Goal: Complete Application Form: Complete application form

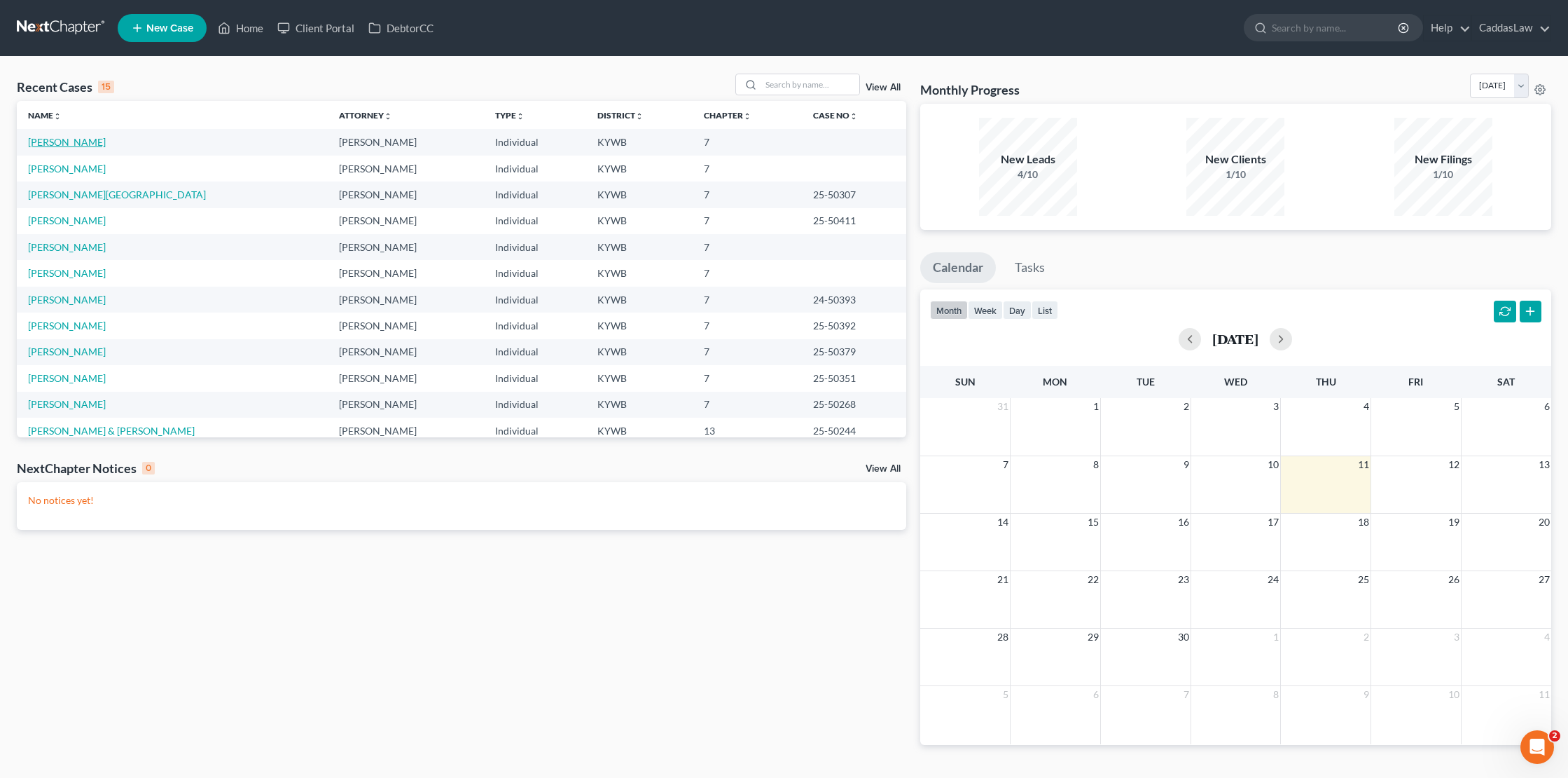
click at [52, 142] on link "[PERSON_NAME]" at bounding box center [66, 142] width 78 height 12
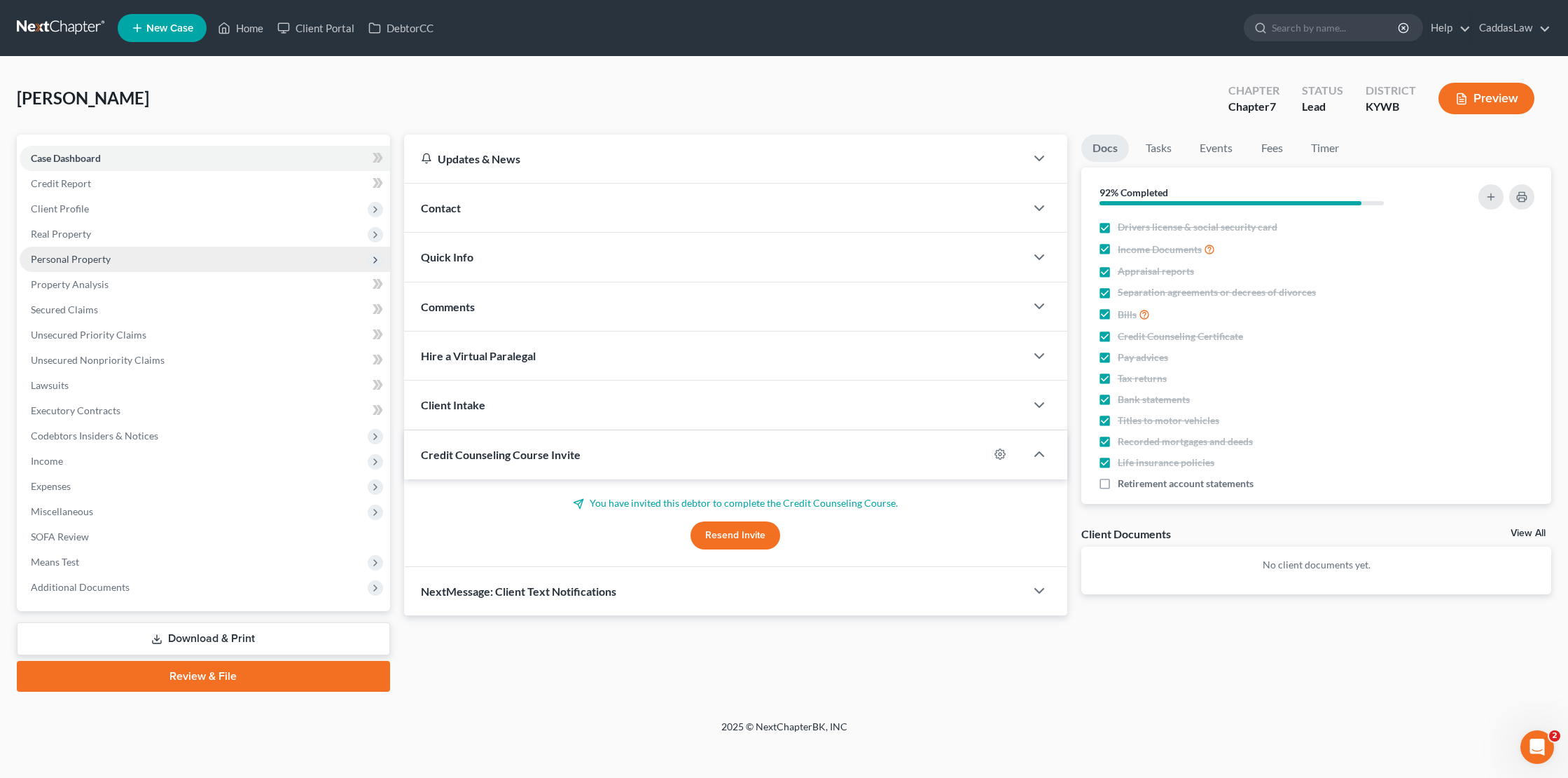
click at [76, 260] on span "Personal Property" at bounding box center [70, 259] width 80 height 12
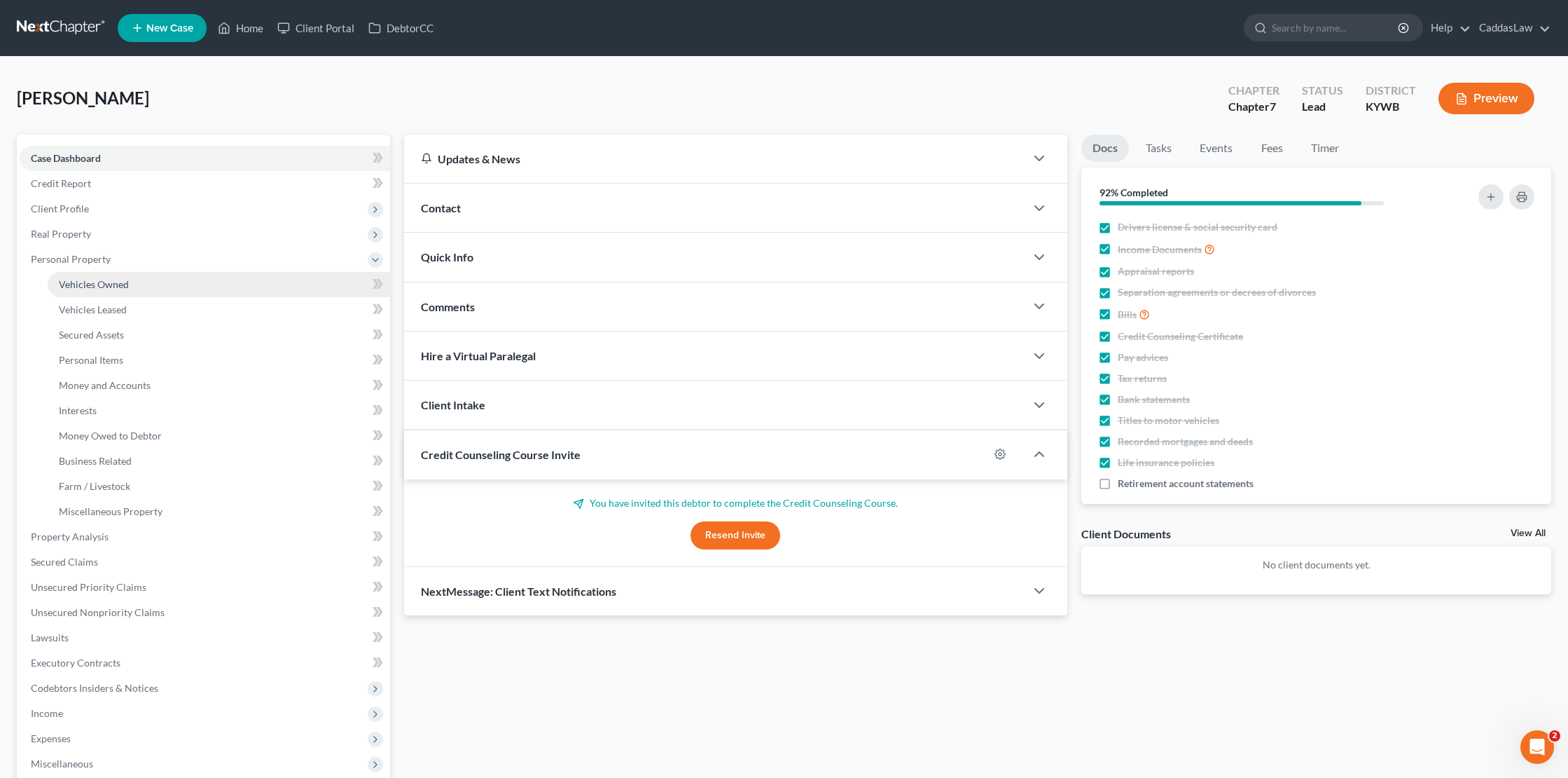
click at [84, 287] on span "Vehicles Owned" at bounding box center [93, 283] width 70 height 12
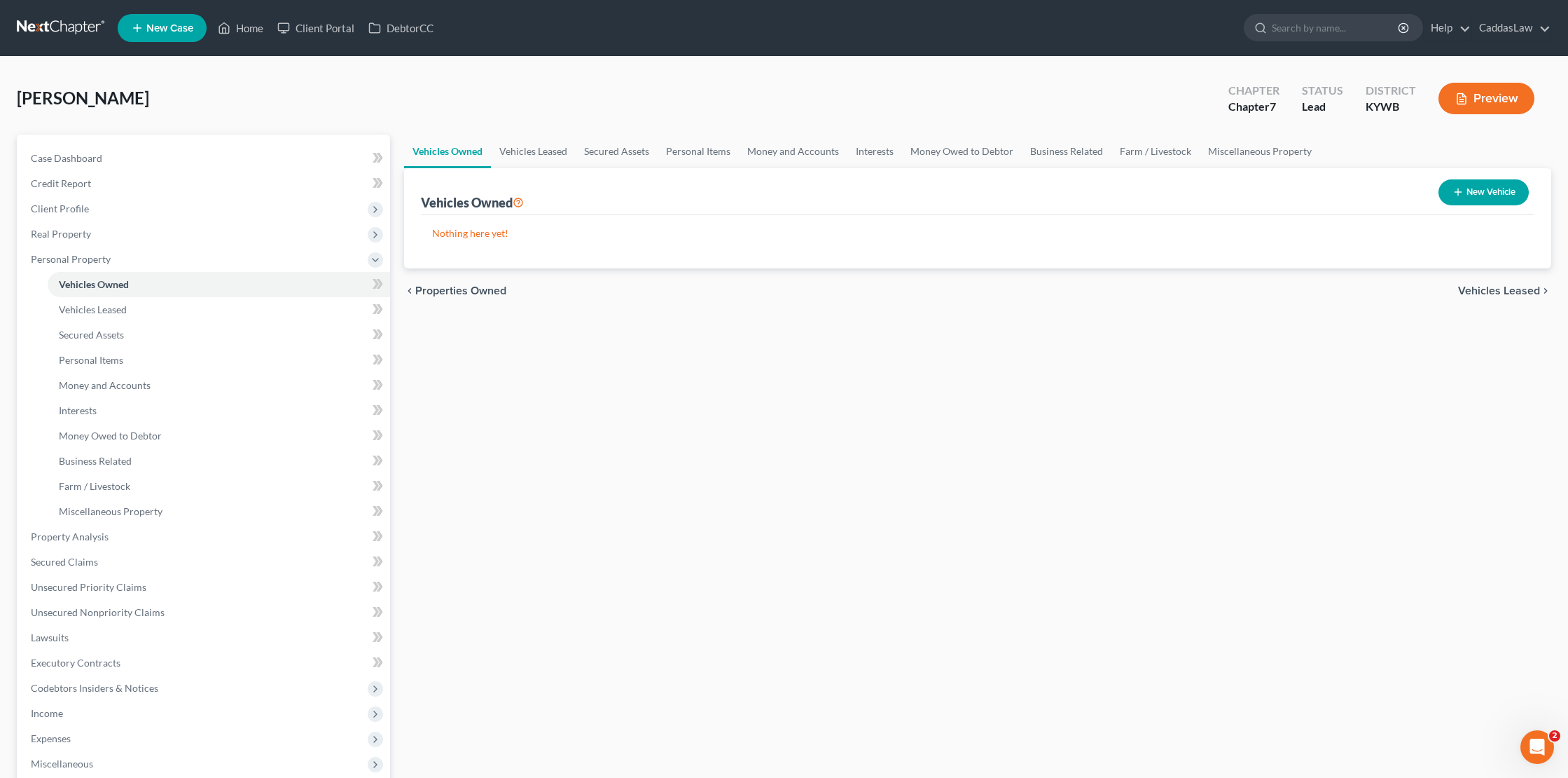
click at [1503, 185] on button "New Vehicle" at bounding box center [1483, 192] width 90 height 26
select select "0"
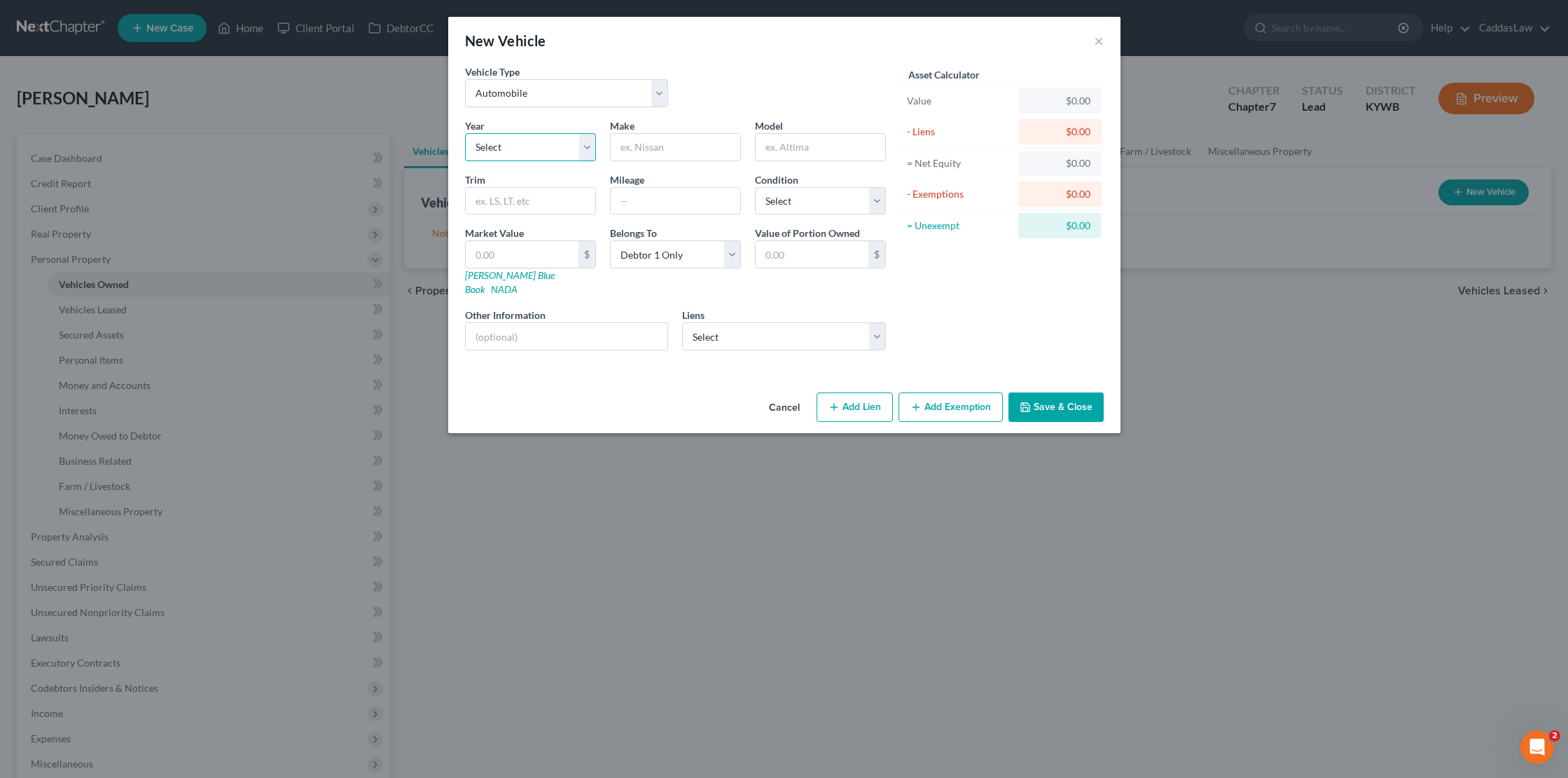
select select "5"
click at [646, 140] on input "text" at bounding box center [676, 147] width 130 height 27
type input "c"
type input "Chrysler"
type input "Pacifica"
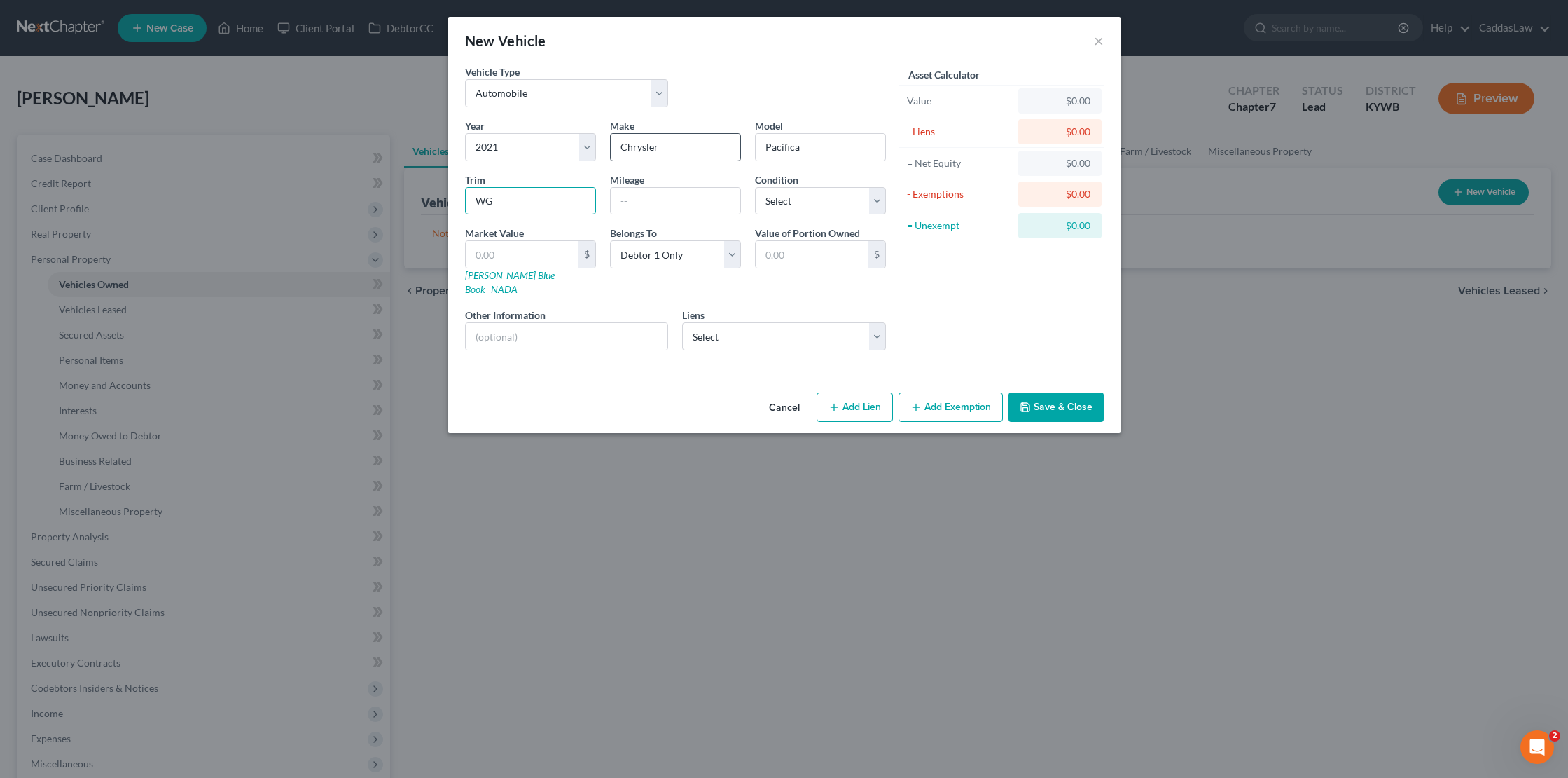
type input "WG"
select select "3"
click at [479, 249] on input "text" at bounding box center [522, 255] width 113 height 27
click at [472, 278] on link "[PERSON_NAME] Blue Book" at bounding box center [509, 282] width 89 height 26
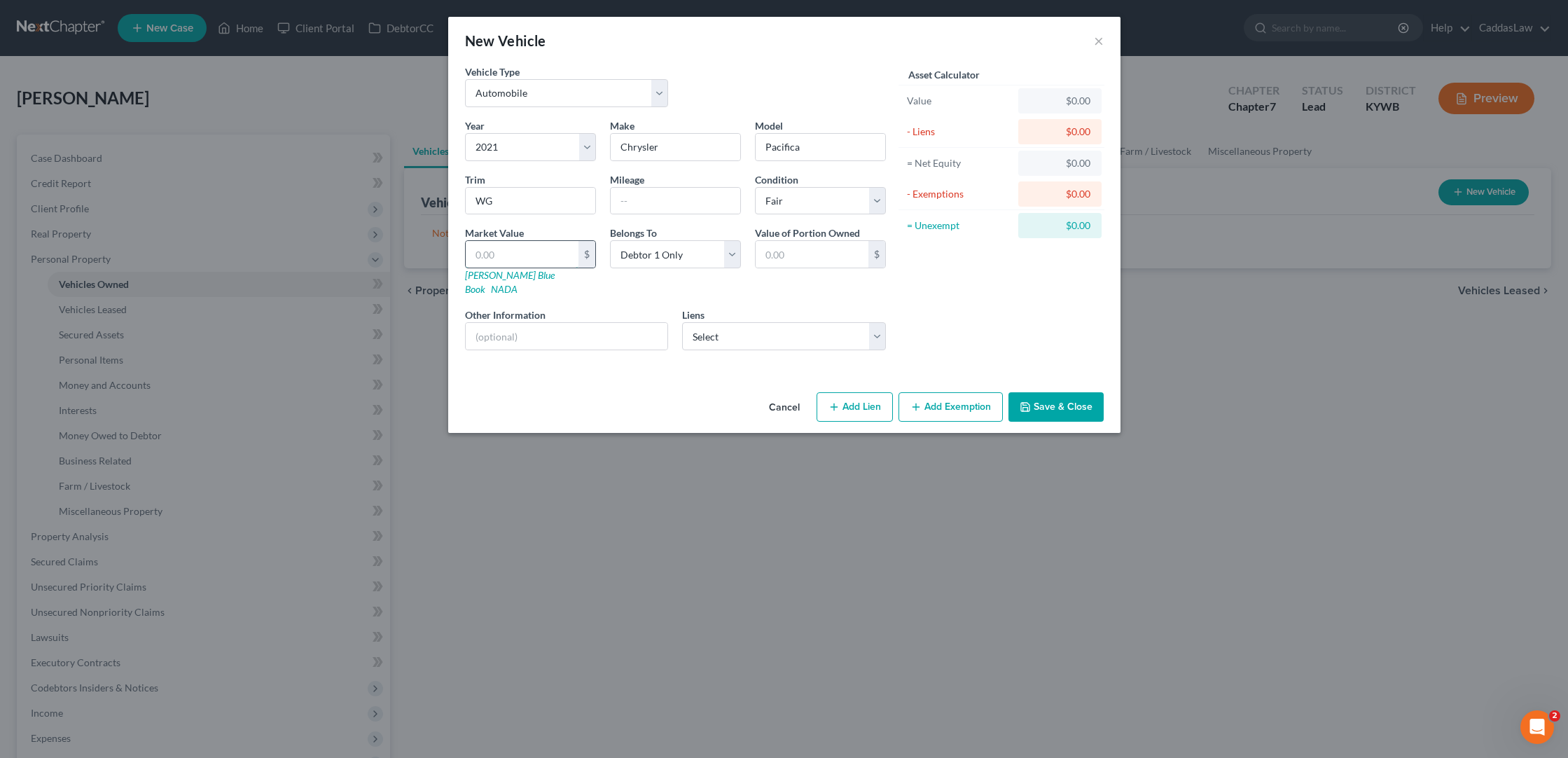
click at [485, 259] on input "text" at bounding box center [522, 255] width 113 height 27
type input "1"
type input "1.00"
type input "11"
type input "11.00"
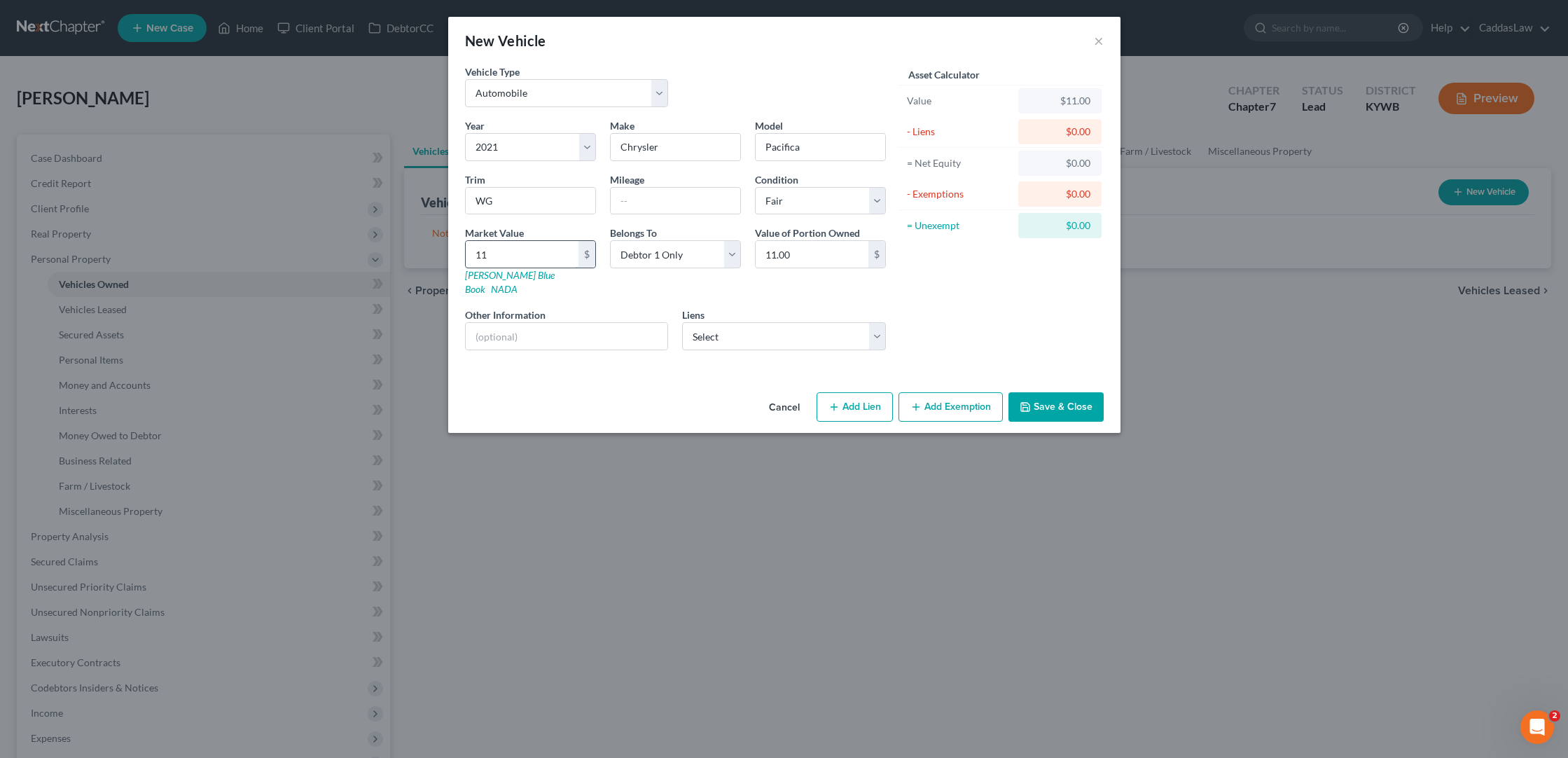
type input "113"
type input "113.00"
type input "1131"
type input "1,131.00"
type input "1,1314"
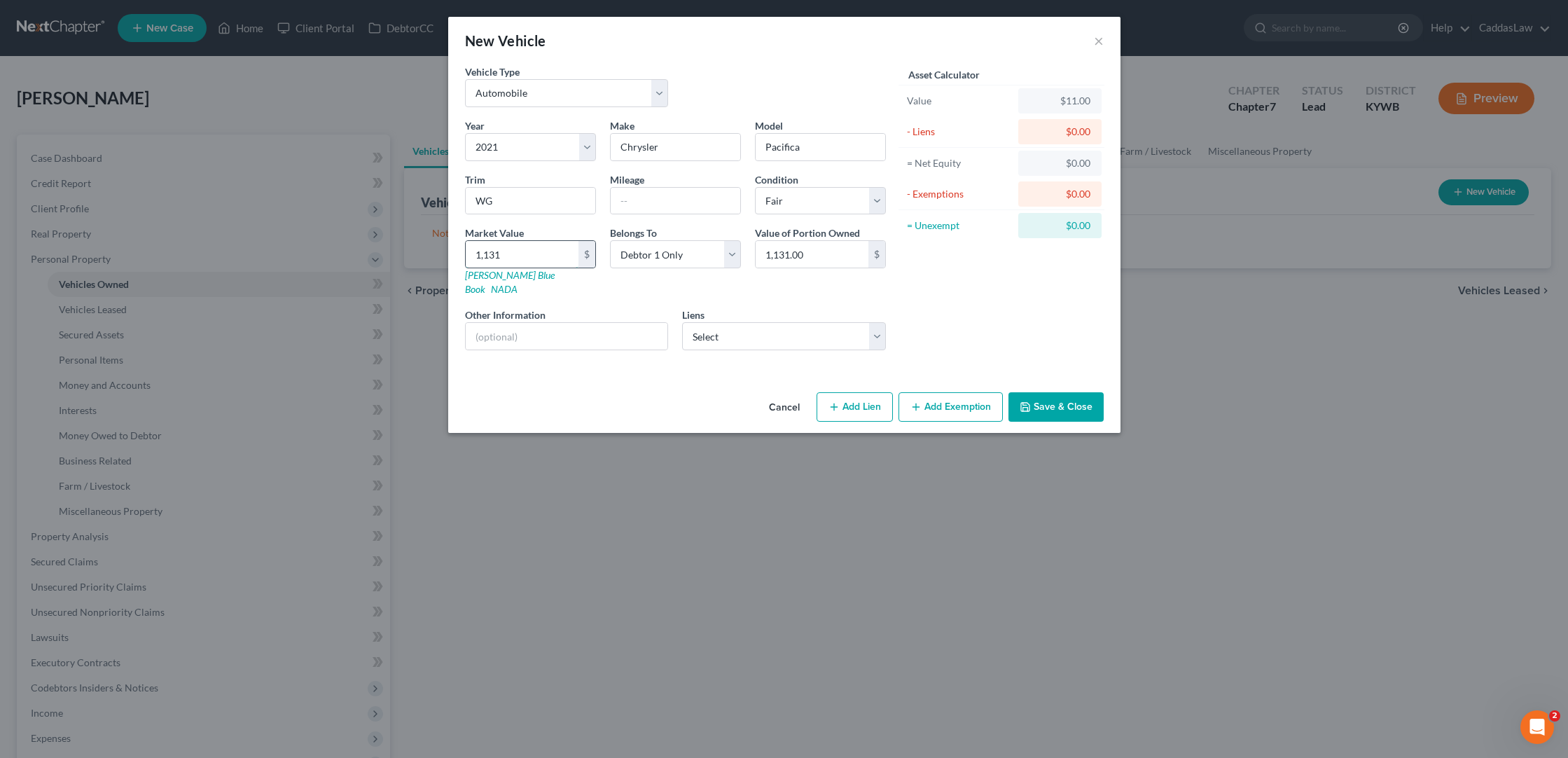
type input "11,314.00"
select select "0"
select select
select select "18"
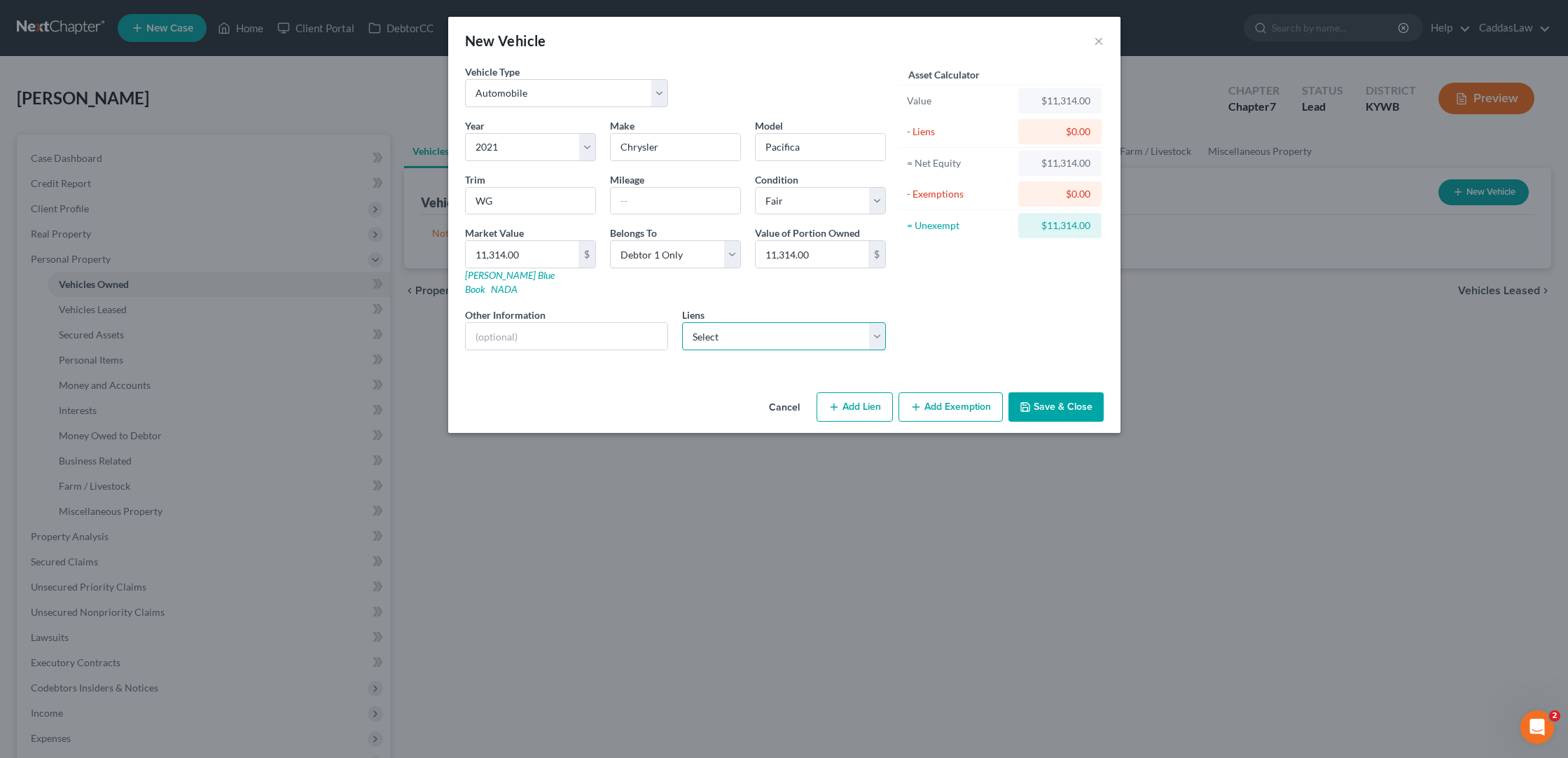
select select "0"
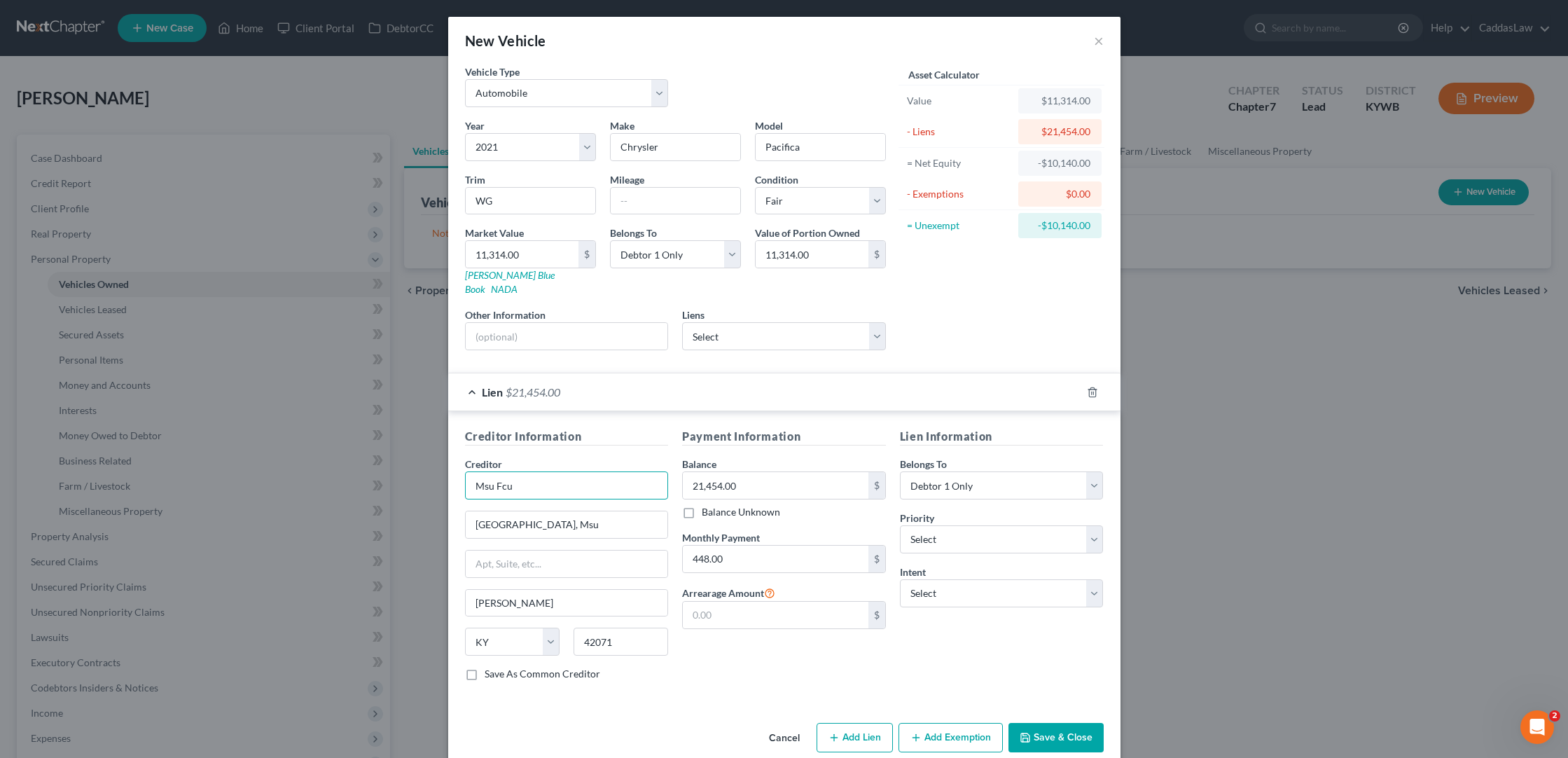
drag, startPoint x: 525, startPoint y: 475, endPoint x: 448, endPoint y: 472, distance: 77.1
click at [449, 472] on div "Creditor Information Creditor * Msu Fcu [GEOGRAPHIC_DATA], Msu [PERSON_NAME][GE…" at bounding box center [785, 557] width 672 height 292
type input "Main Impact (Formerly MSU FCU)"
select select "4"
click at [915, 651] on div "Lien Information Belongs To * Select Debtor 1 Only Debtor 2 Only Debtor 1 And D…" at bounding box center [1002, 560] width 218 height 264
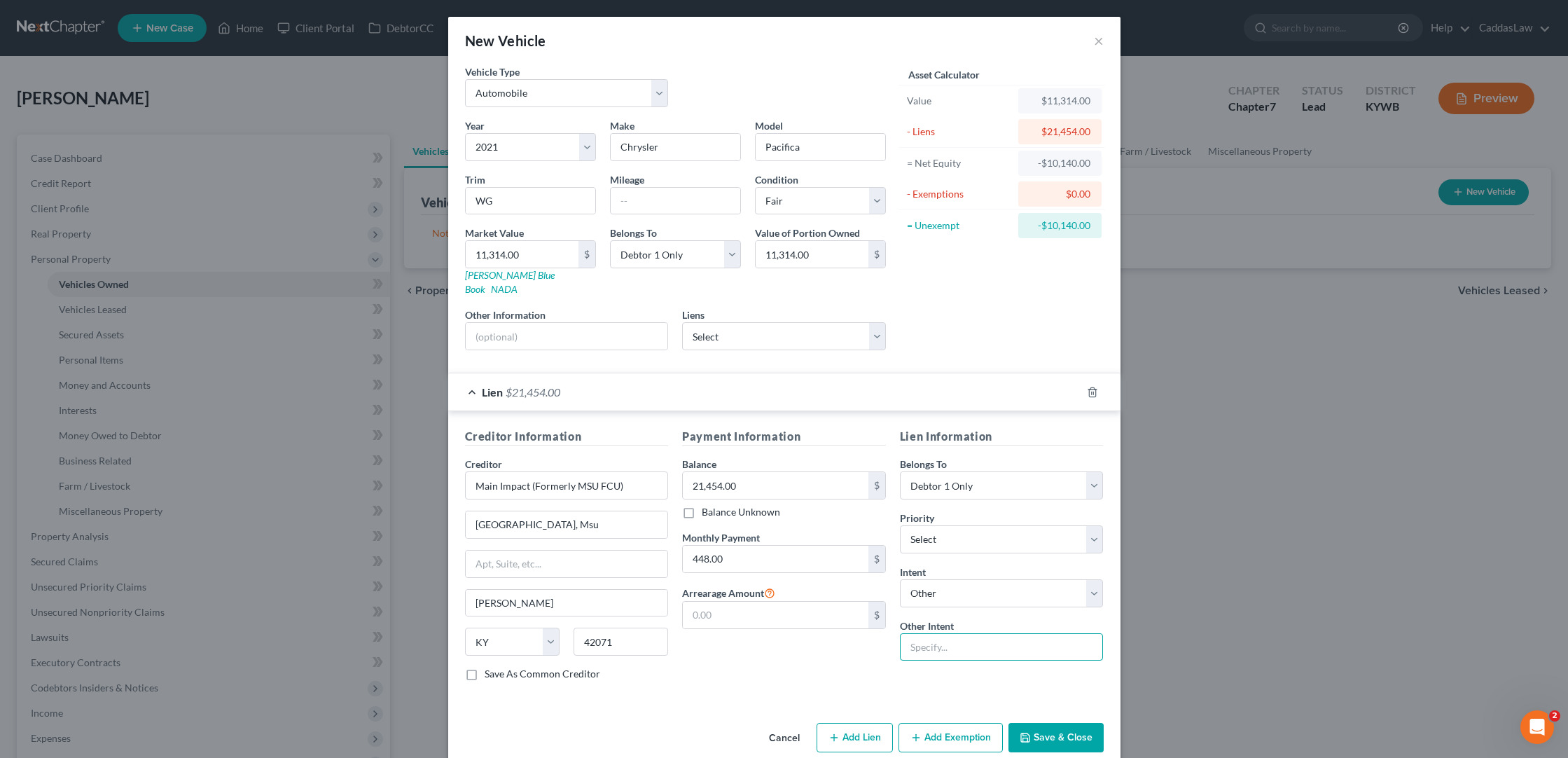
click at [916, 642] on input "text" at bounding box center [1002, 646] width 204 height 28
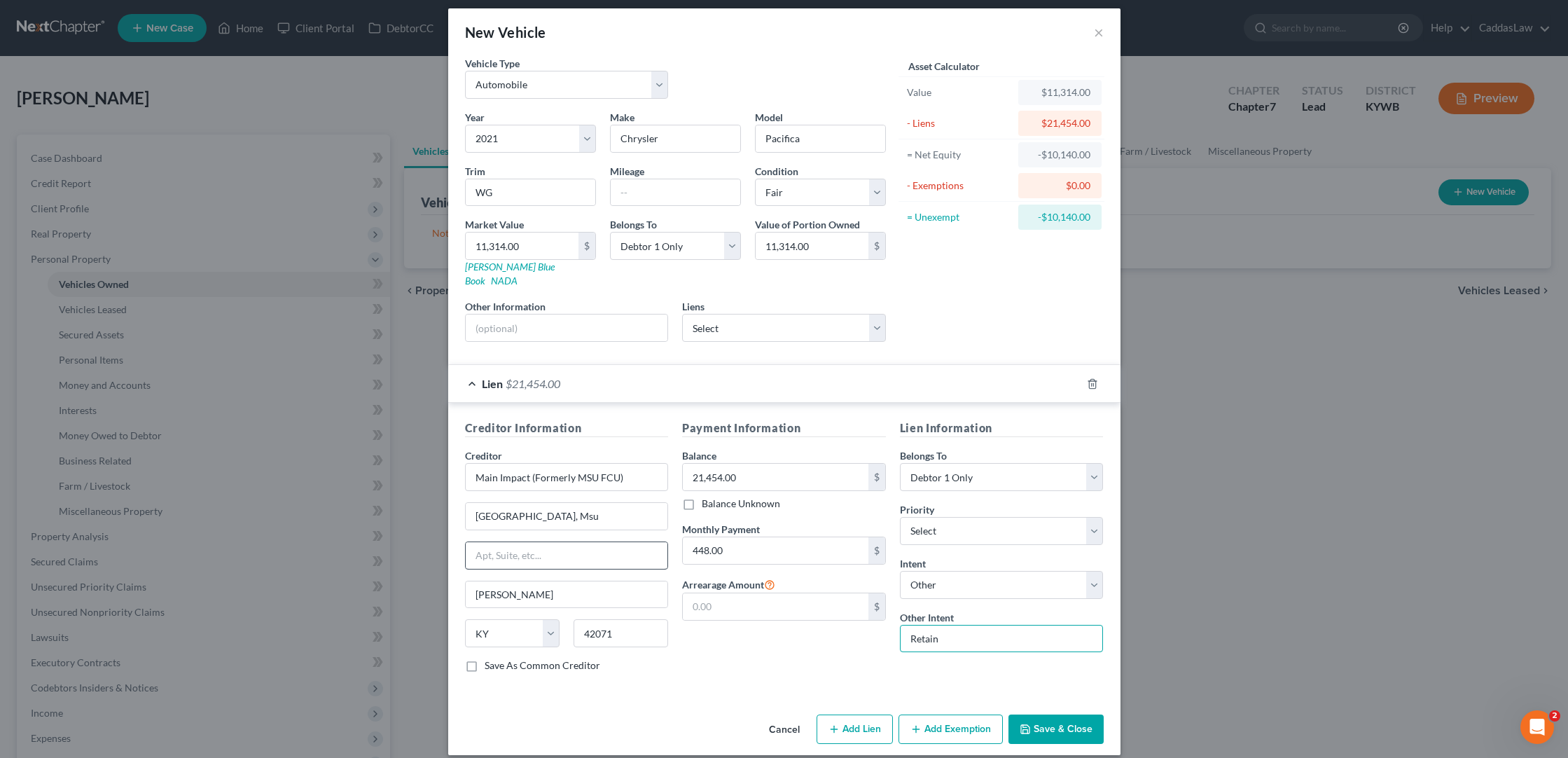
scroll to position [8, 0]
type input "Retain"
drag, startPoint x: 606, startPoint y: 499, endPoint x: 353, endPoint y: 509, distance: 253.2
type input "[STREET_ADDRESS]"
click at [915, 724] on icon "button" at bounding box center [916, 730] width 11 height 11
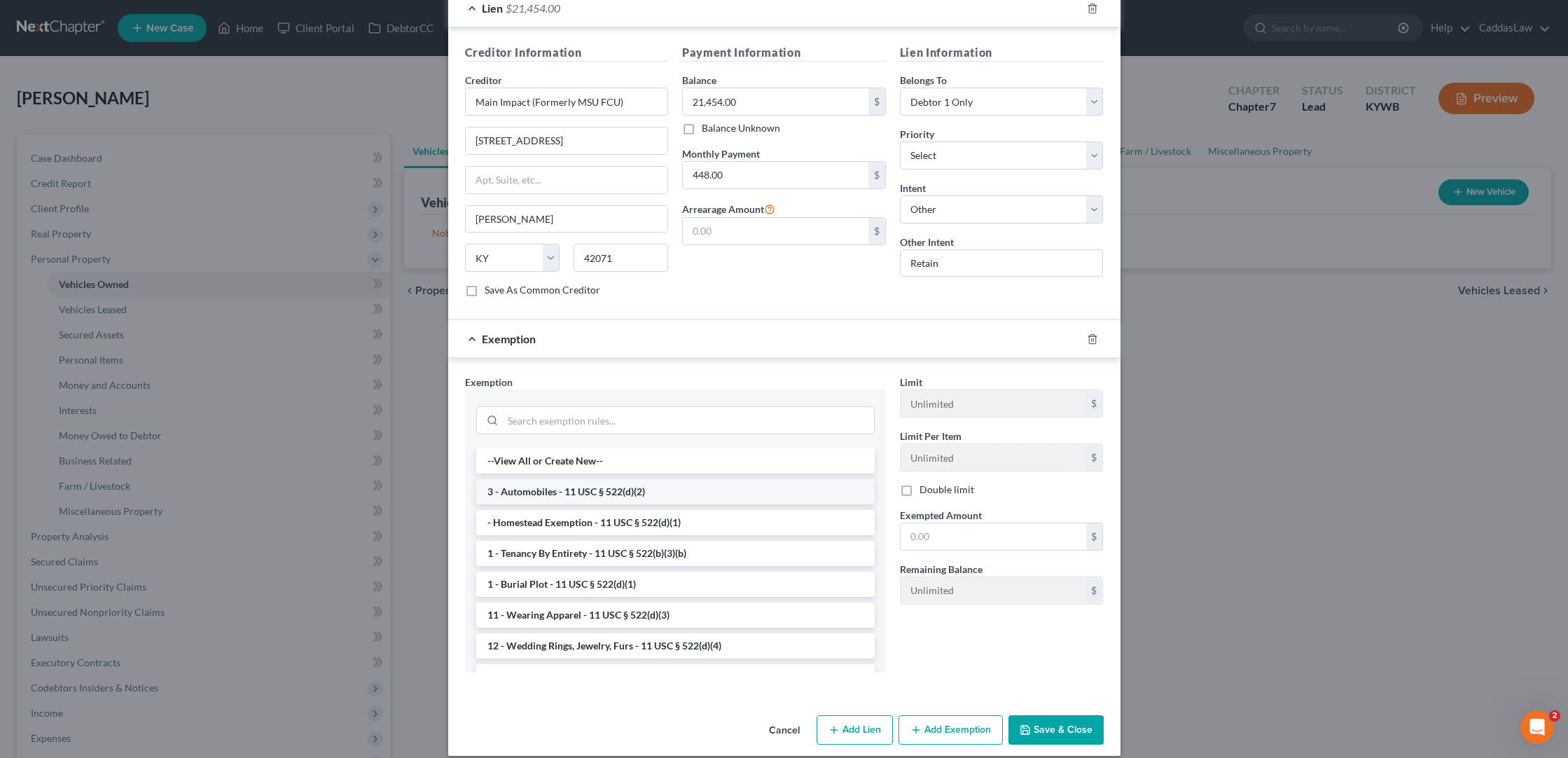
click at [587, 484] on li "3 - Automobiles - 11 USC § 522(d)(2)" at bounding box center [676, 492] width 399 height 25
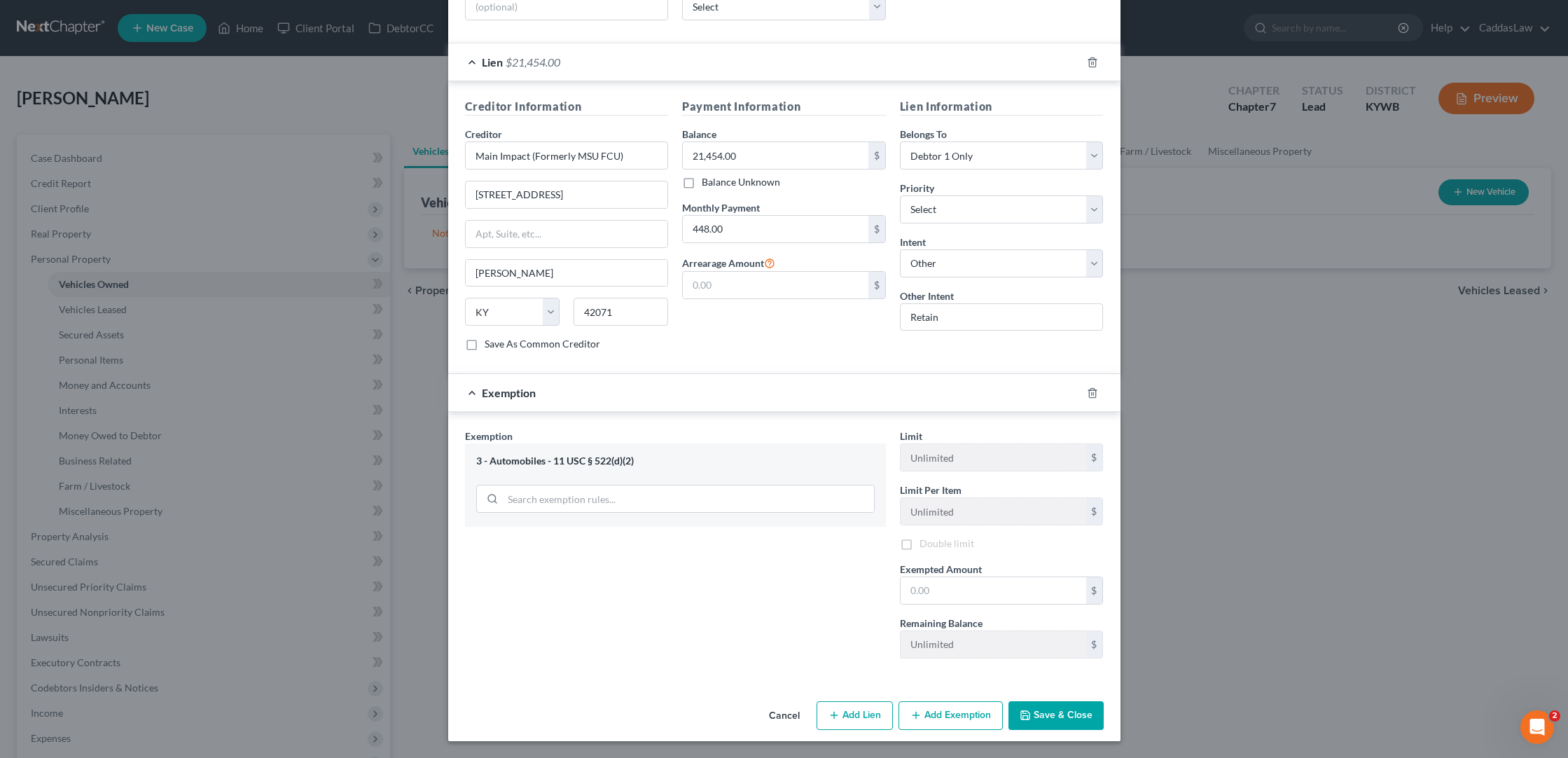
scroll to position [316, 0]
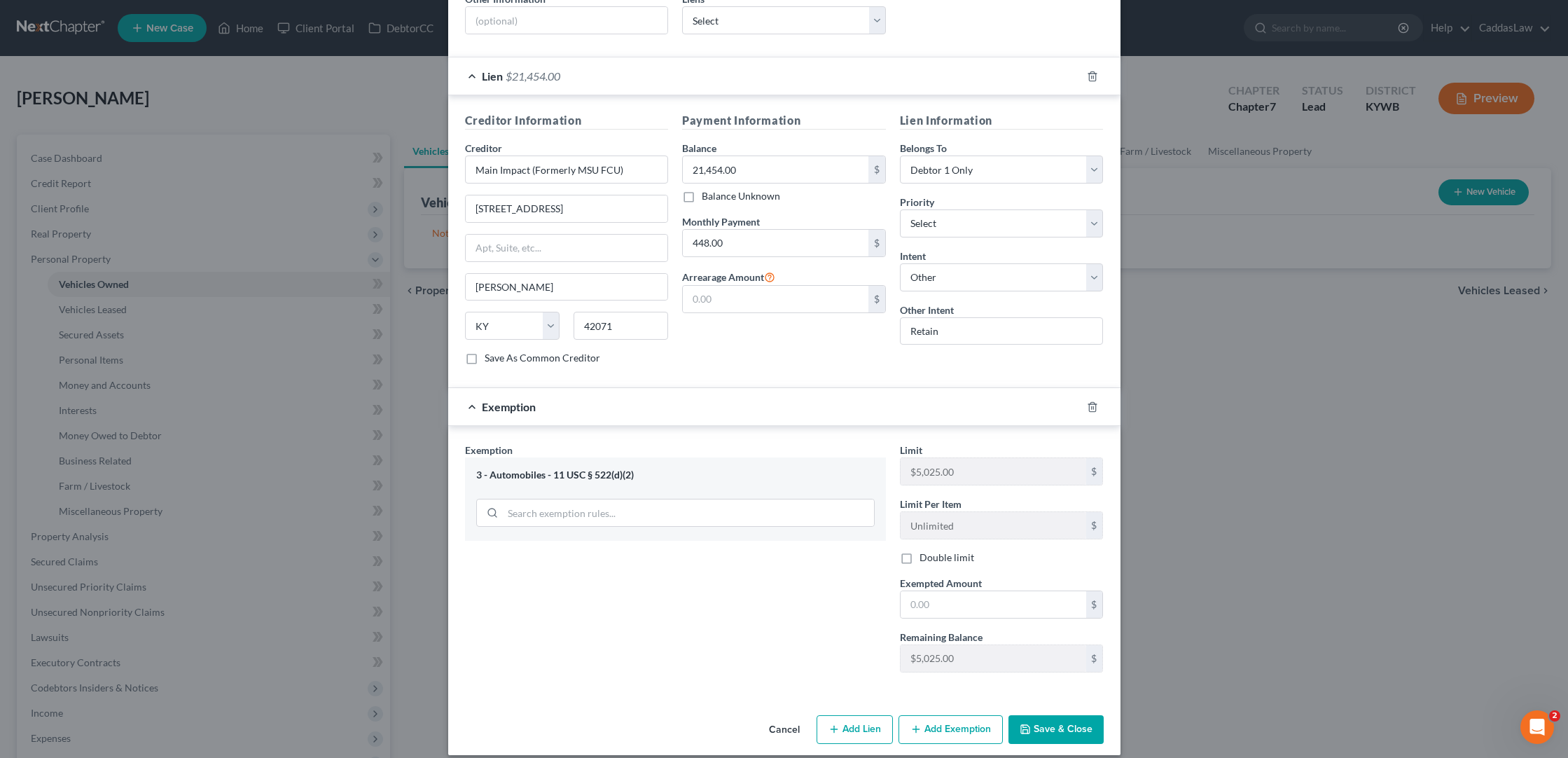
click at [949, 605] on div "Limit $5,025.00 $ Limit Per Item Unlimited $ Double limit Exempted Amount * $ R…" at bounding box center [1002, 563] width 218 height 241
click at [947, 591] on input "text" at bounding box center [994, 605] width 186 height 27
type input "11,314.00"
click at [1039, 715] on button "Save & Close" at bounding box center [1056, 730] width 95 height 29
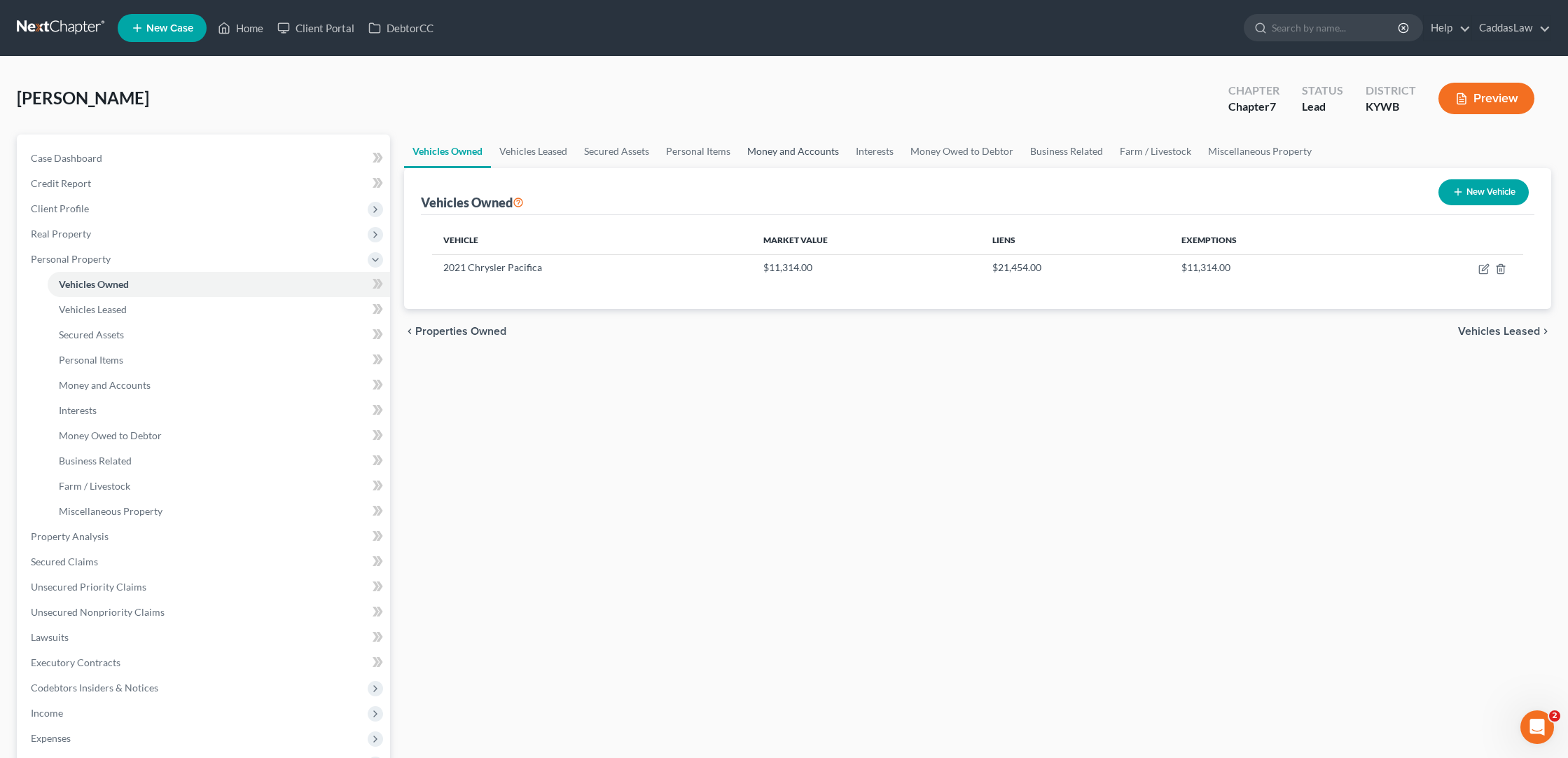
click at [772, 146] on link "Money and Accounts" at bounding box center [793, 151] width 108 height 33
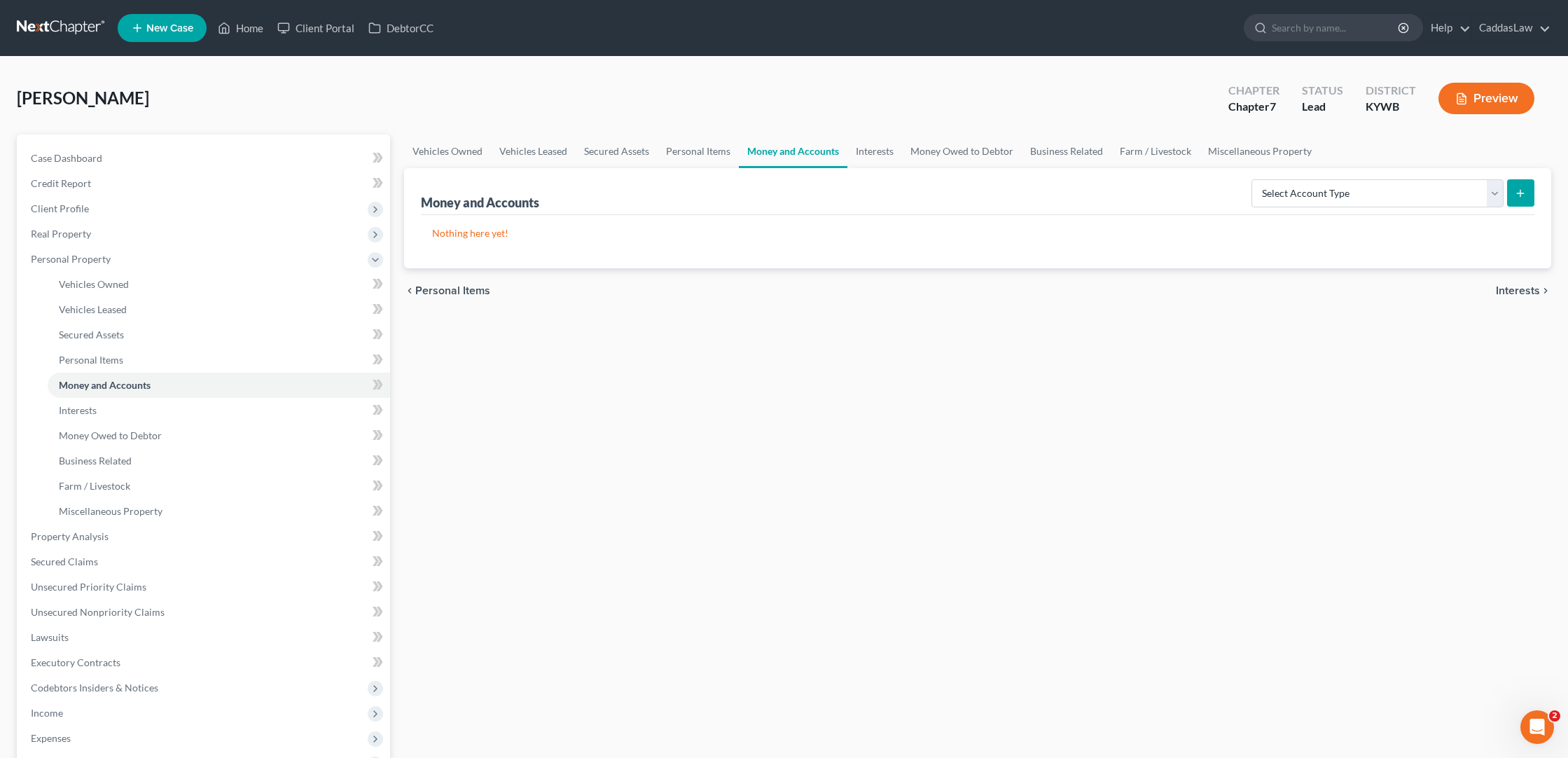
click at [1517, 188] on icon "submit" at bounding box center [1521, 193] width 11 height 11
select select "checking"
click at [1512, 190] on button "submit" at bounding box center [1521, 193] width 28 height 28
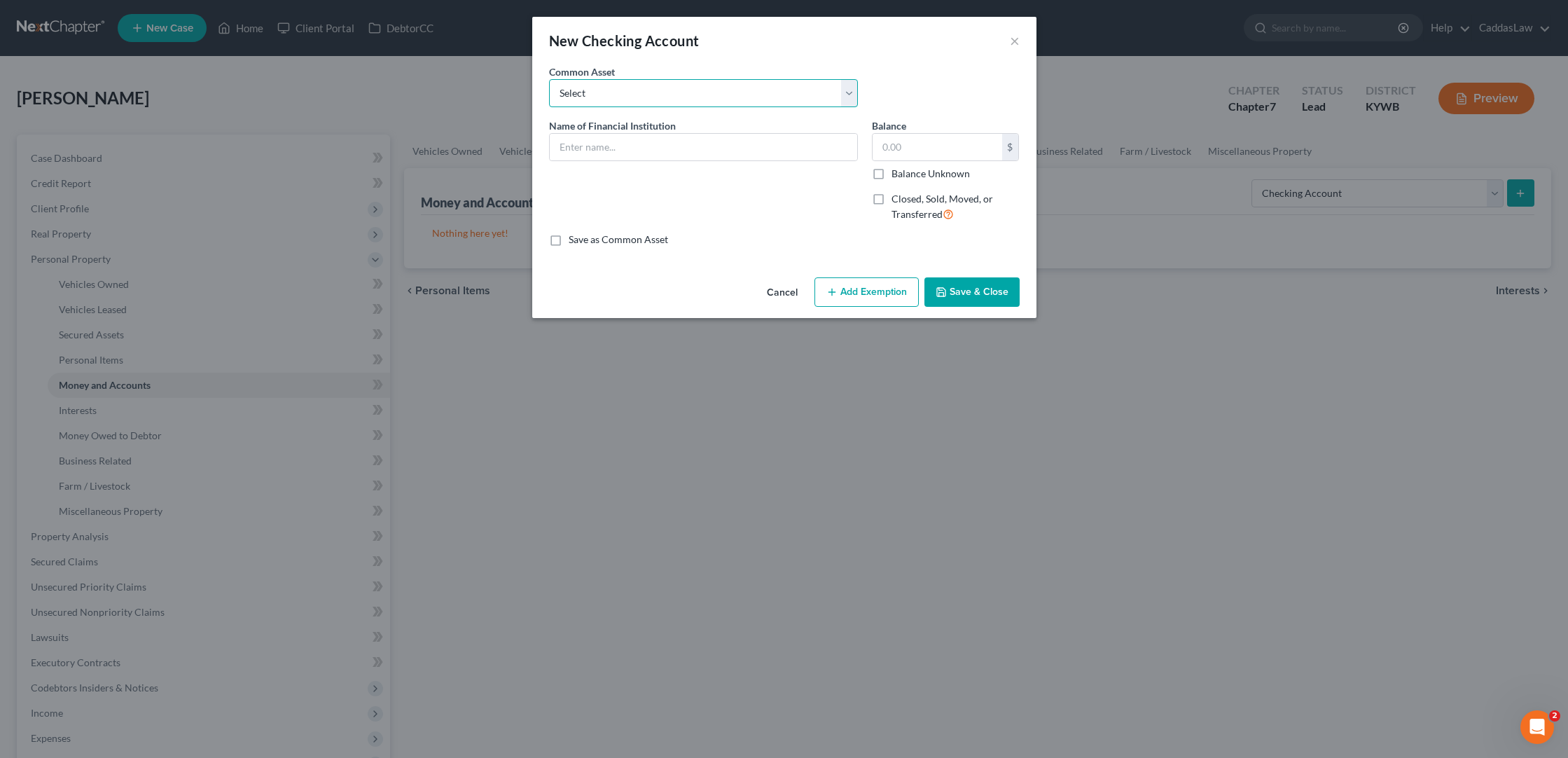
select select "5"
type input "US Bank"
type input "0.00"
click at [644, 152] on input "US Bank" at bounding box center [703, 147] width 308 height 27
click at [892, 174] on label "Balance Unknown" at bounding box center [930, 174] width 78 height 14
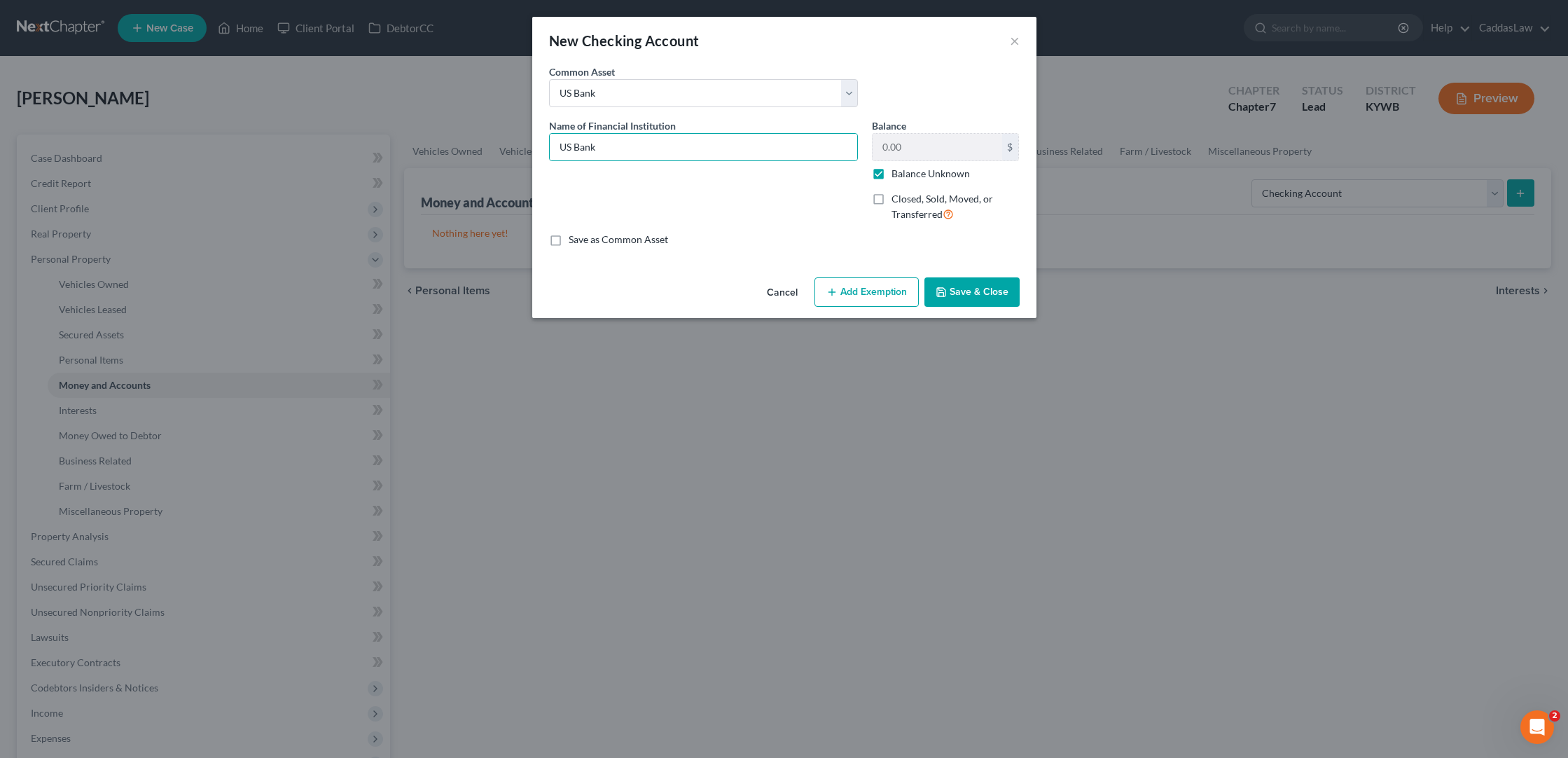
click at [897, 174] on input "Balance Unknown" at bounding box center [902, 172] width 9 height 9
checkbox input "false"
click at [915, 152] on input "0.00" at bounding box center [937, 147] width 130 height 27
drag, startPoint x: 915, startPoint y: 152, endPoint x: 861, endPoint y: 151, distance: 54.0
click at [861, 151] on div "Name of Financial Institution * US Bank Balance 0.00 $ Balance Unknown Balance …" at bounding box center [784, 176] width 485 height 115
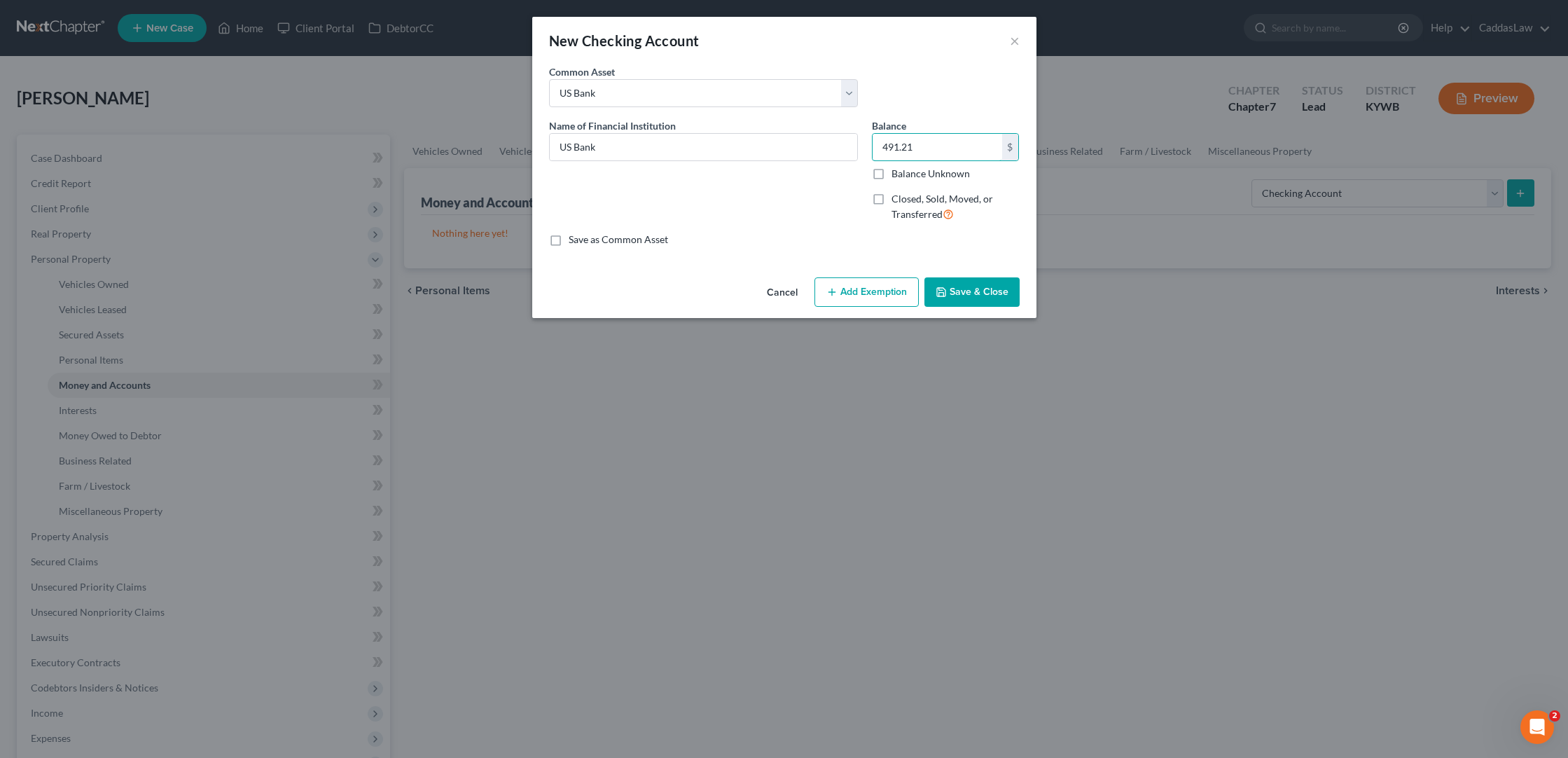
type input "491.21"
click at [960, 293] on button "Save & Close" at bounding box center [972, 292] width 95 height 29
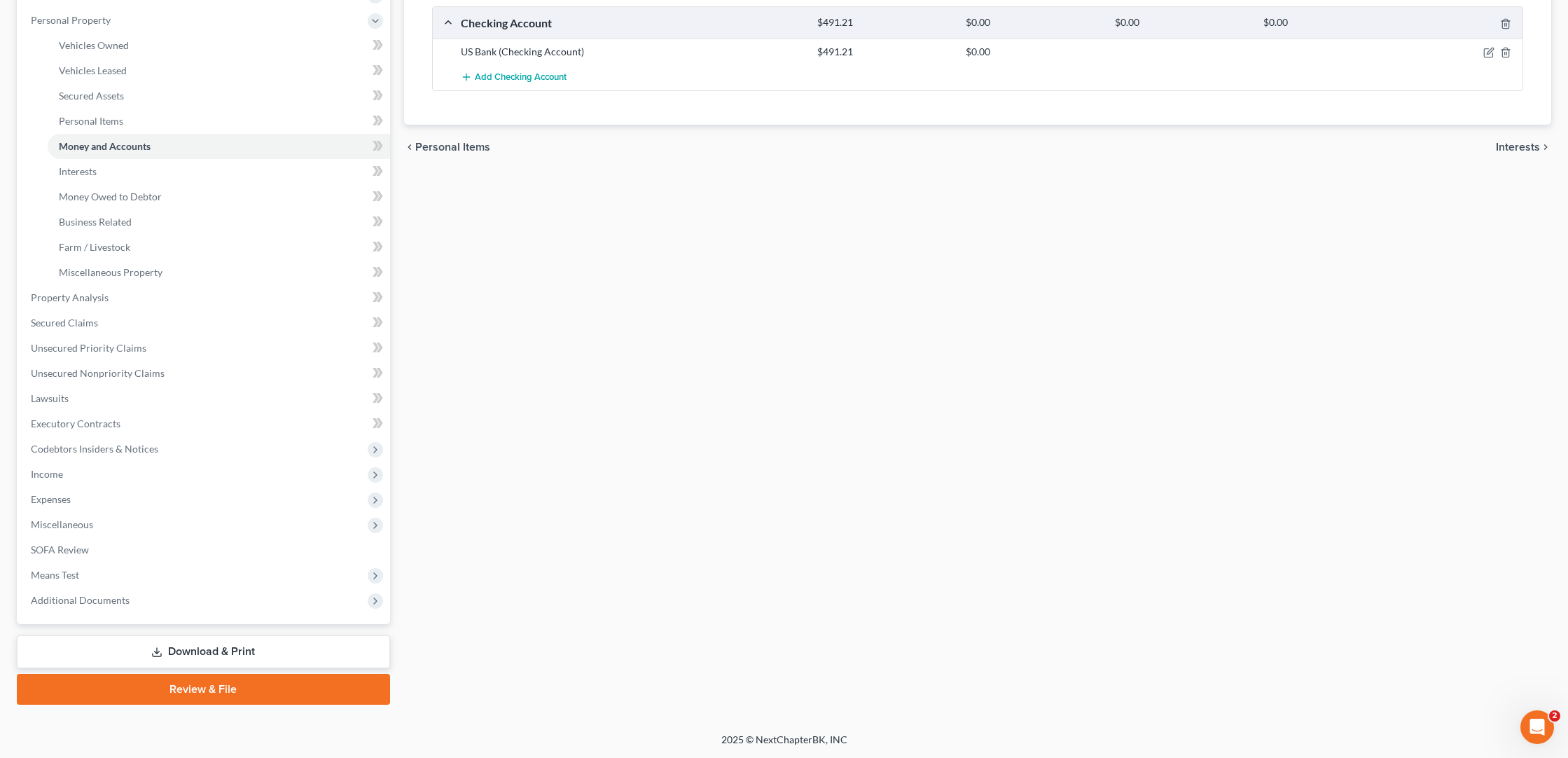
scroll to position [239, 0]
click at [50, 473] on span "Income" at bounding box center [47, 473] width 32 height 12
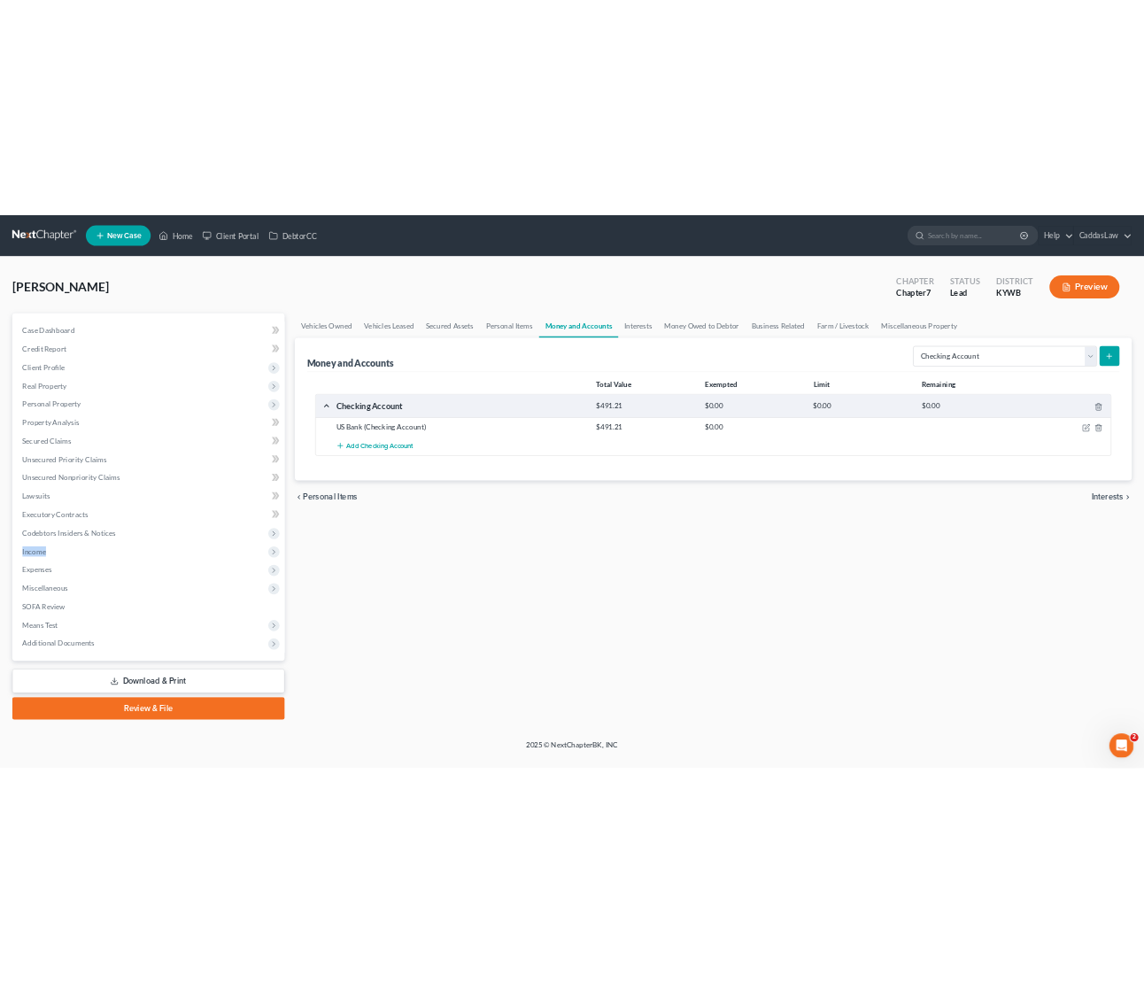
scroll to position [0, 0]
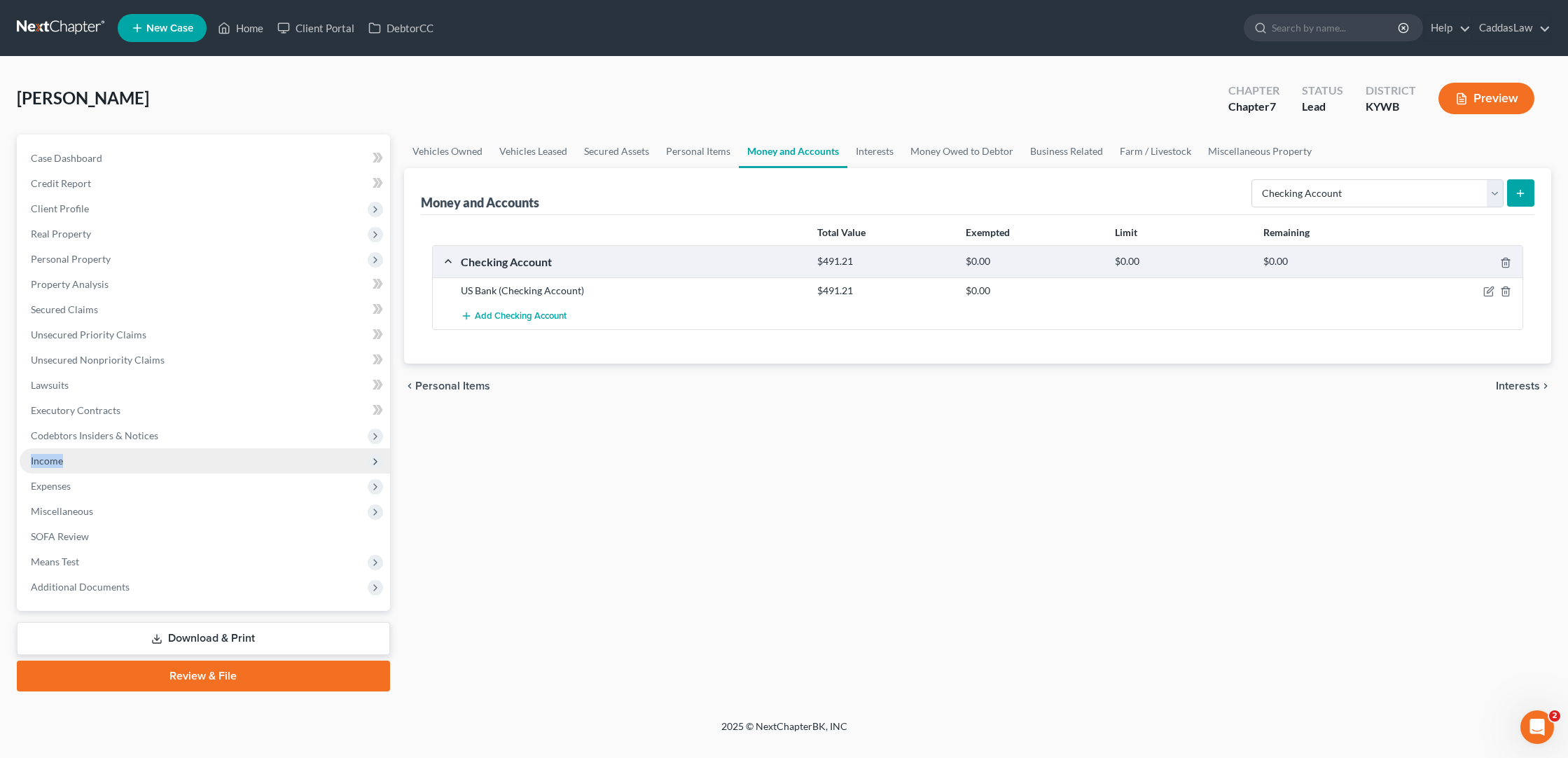
click at [52, 461] on span "Income" at bounding box center [47, 460] width 32 height 12
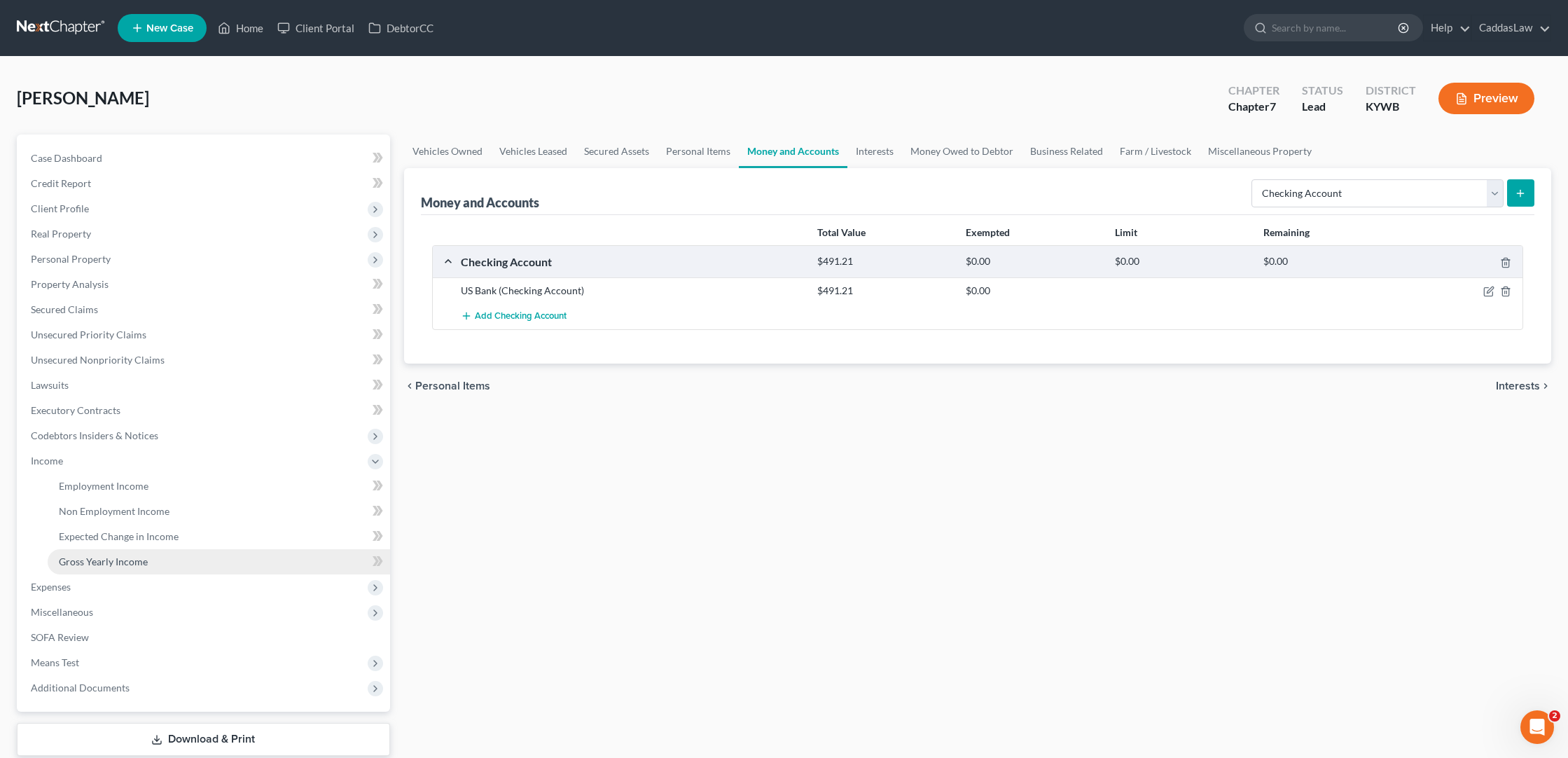
click at [97, 558] on span "Gross Yearly Income" at bounding box center [103, 561] width 89 height 12
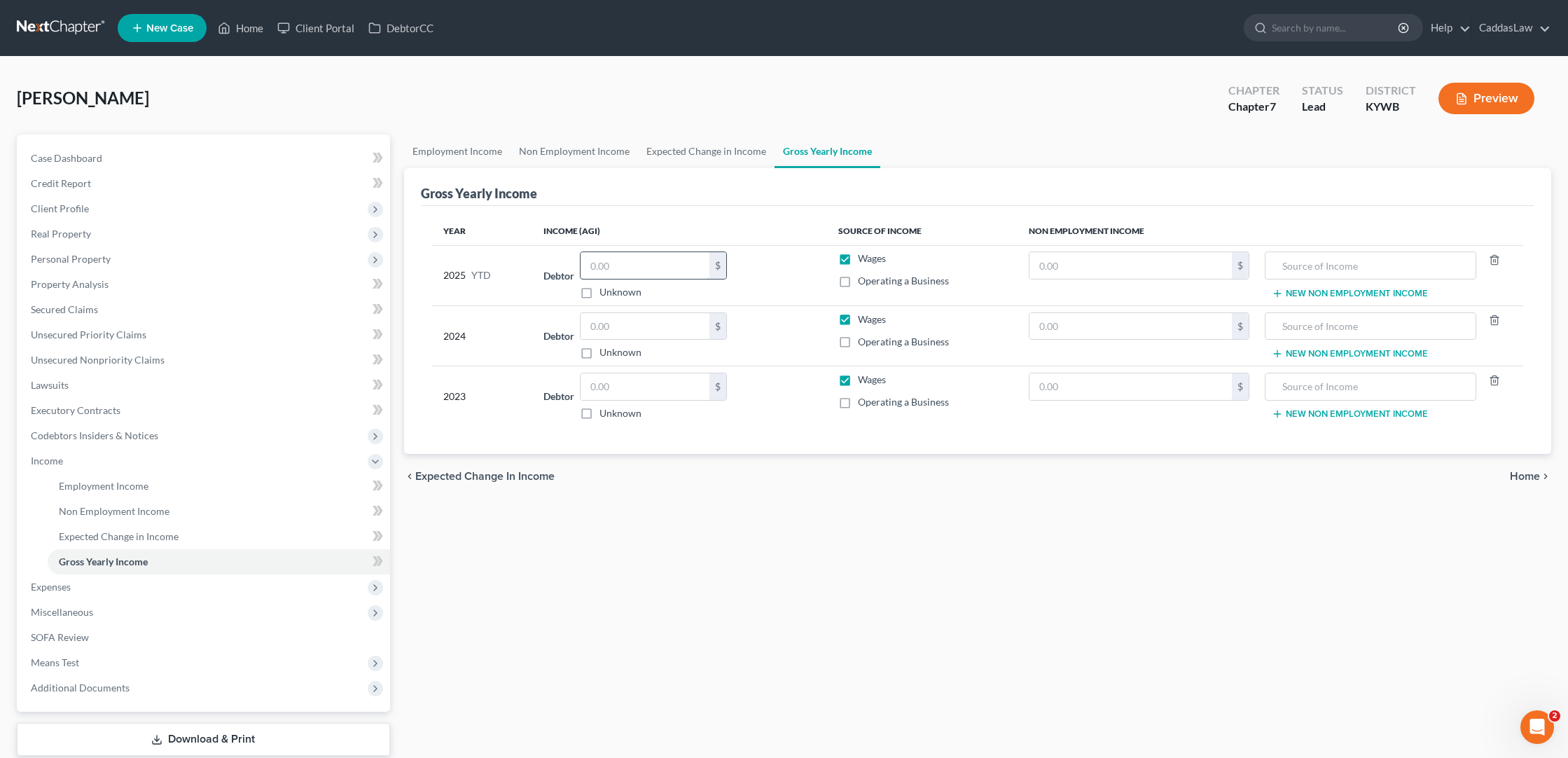
click at [623, 265] on input "text" at bounding box center [645, 266] width 129 height 27
click at [600, 291] on label "Unknown" at bounding box center [620, 292] width 42 height 14
click at [605, 291] on input "Unknown" at bounding box center [610, 290] width 9 height 9
checkbox input "true"
type input "0.00"
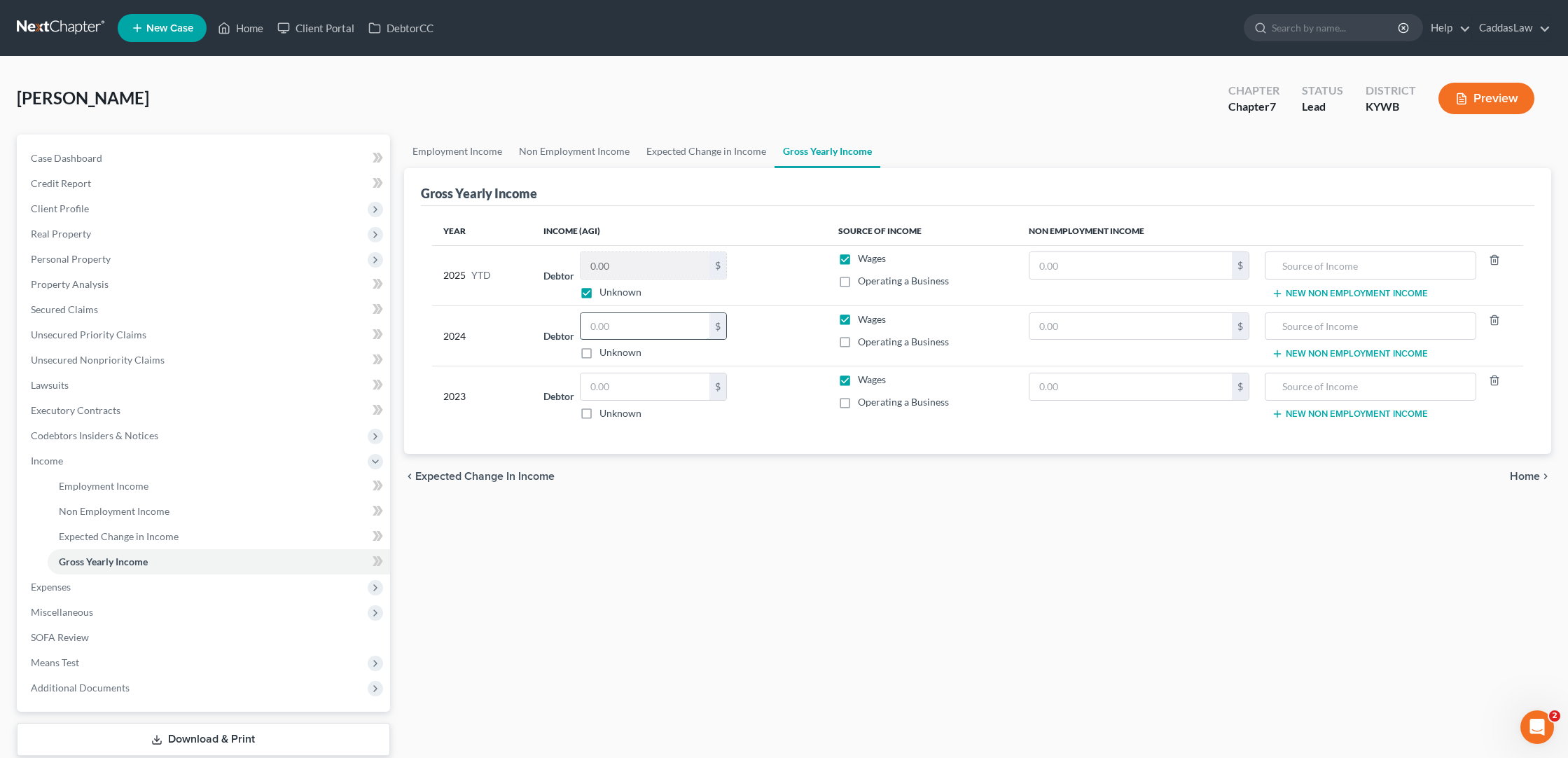
click at [596, 332] on input "text" at bounding box center [645, 327] width 129 height 27
type input "55,684.84"
click at [637, 381] on input "text" at bounding box center [645, 387] width 129 height 27
type input "54,310.90"
click at [456, 157] on link "Employment Income" at bounding box center [457, 151] width 107 height 33
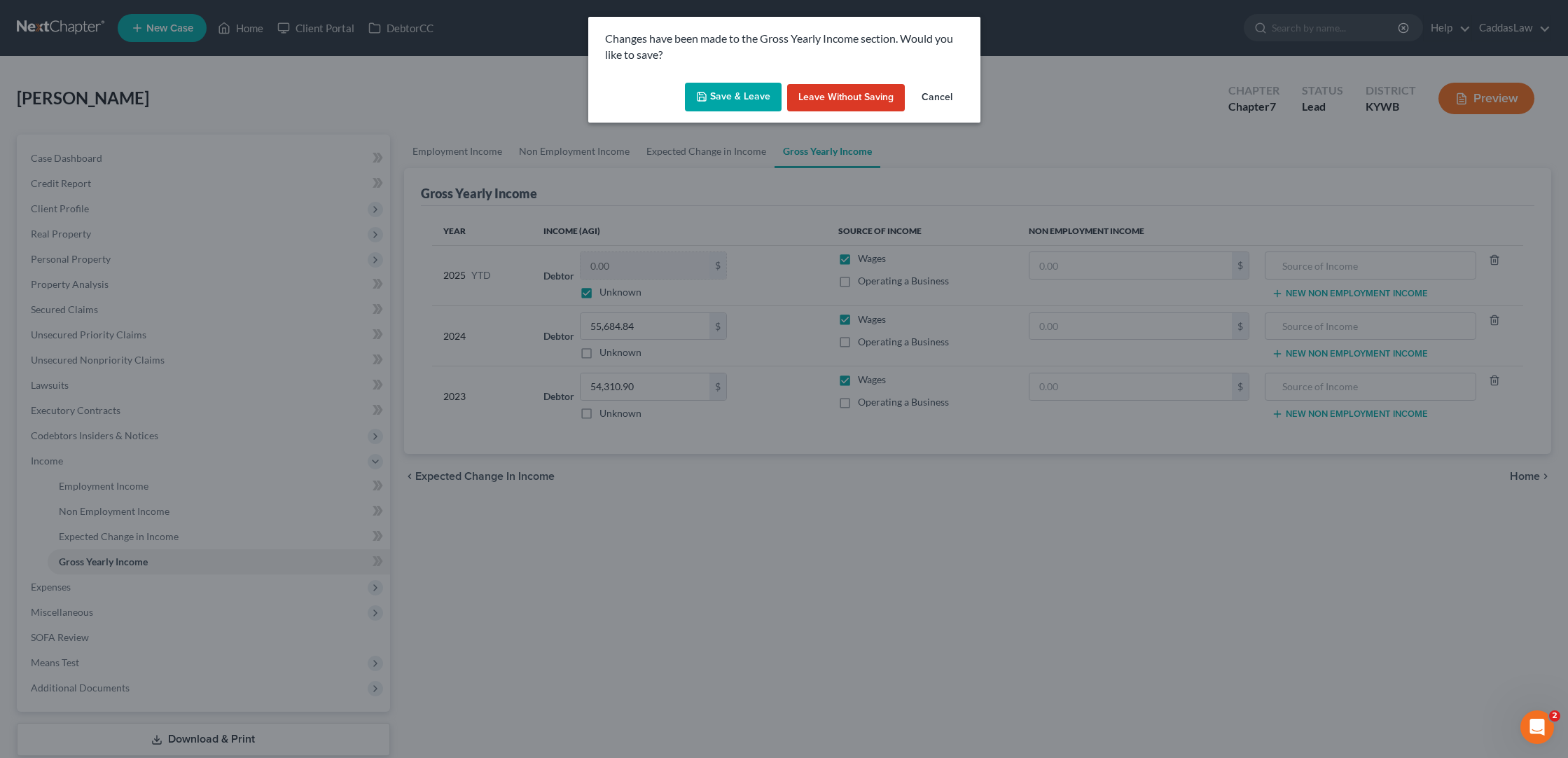
click at [734, 99] on button "Save & Leave" at bounding box center [733, 97] width 97 height 29
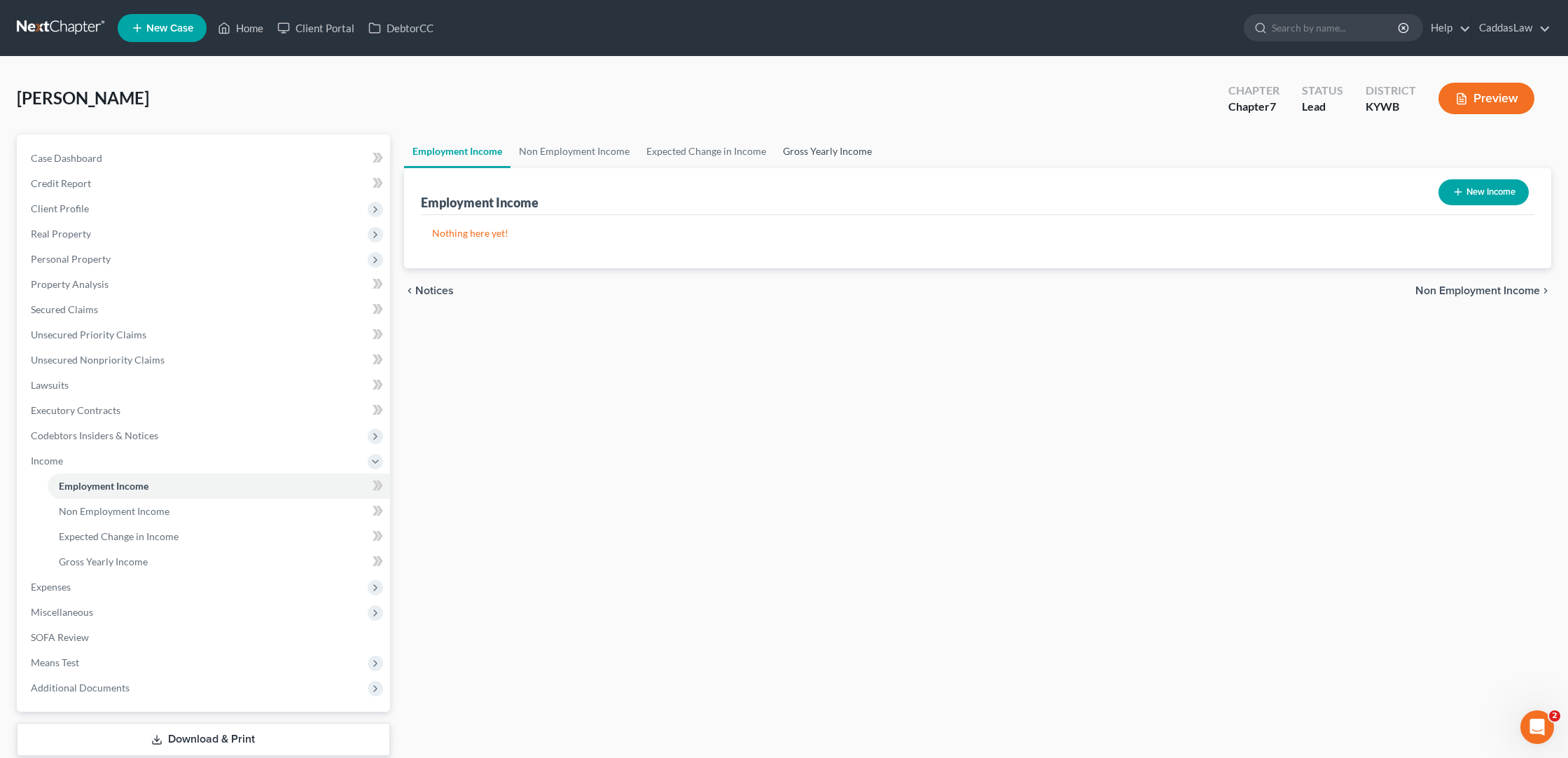
click at [797, 150] on link "Gross Yearly Income" at bounding box center [828, 151] width 106 height 33
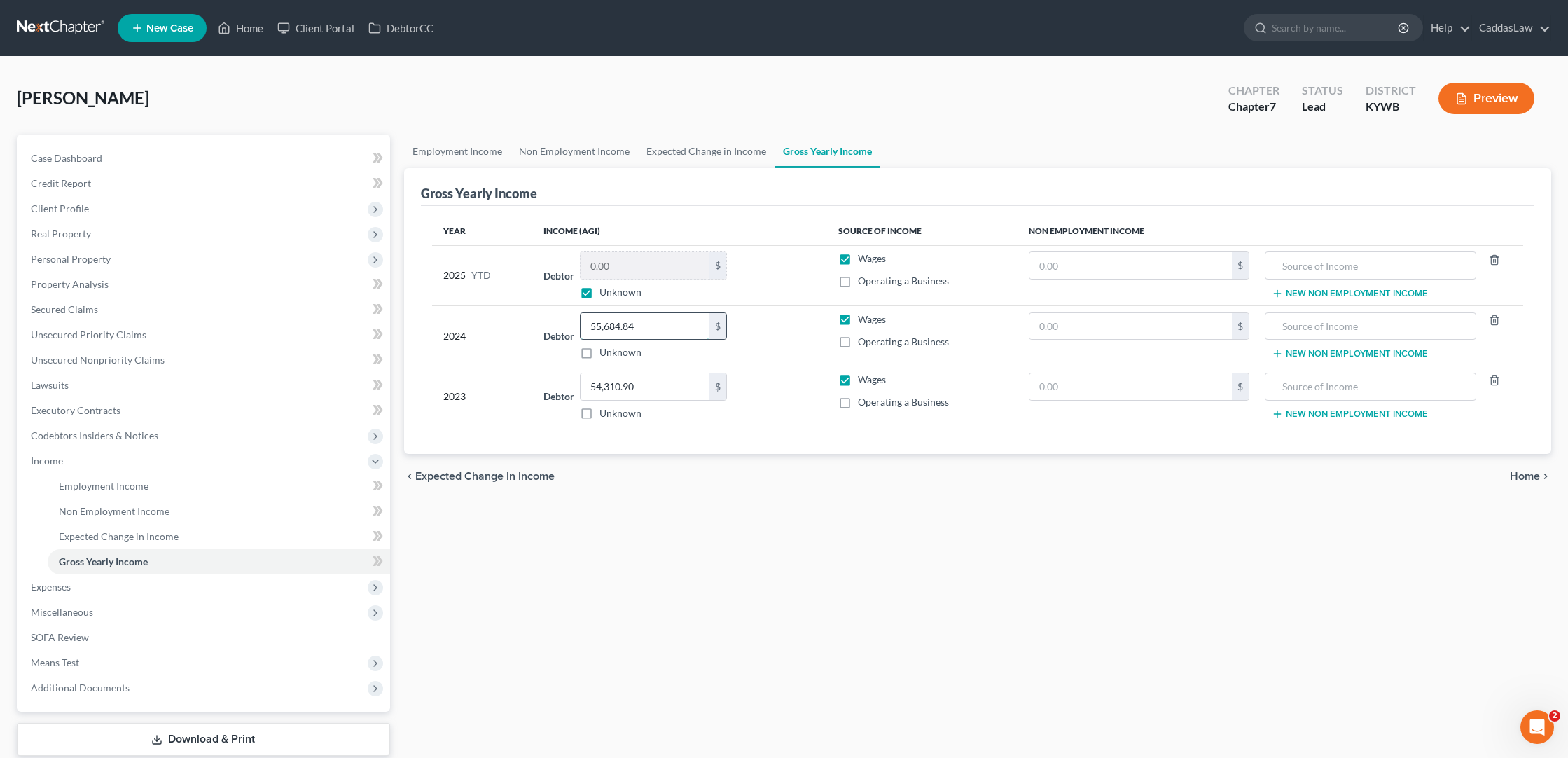
click at [658, 328] on input "55,684.84" at bounding box center [645, 327] width 129 height 27
type input "5"
type input "4"
type input "55,684.84"
click at [654, 571] on div "Employment Income Non Employment Income Expected Change in Income Gross Yearly …" at bounding box center [978, 463] width 1161 height 658
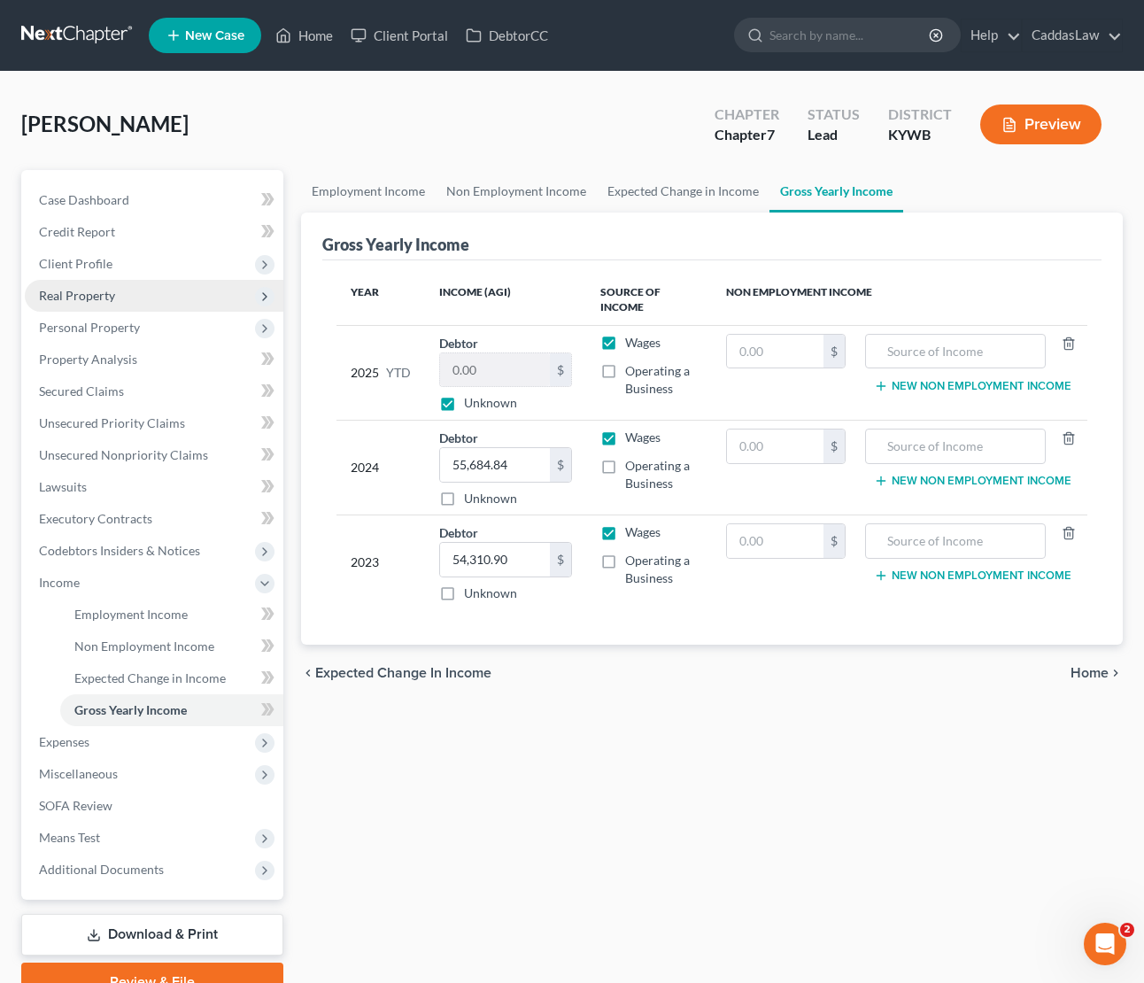
click at [92, 296] on span "Real Property" at bounding box center [77, 295] width 76 height 15
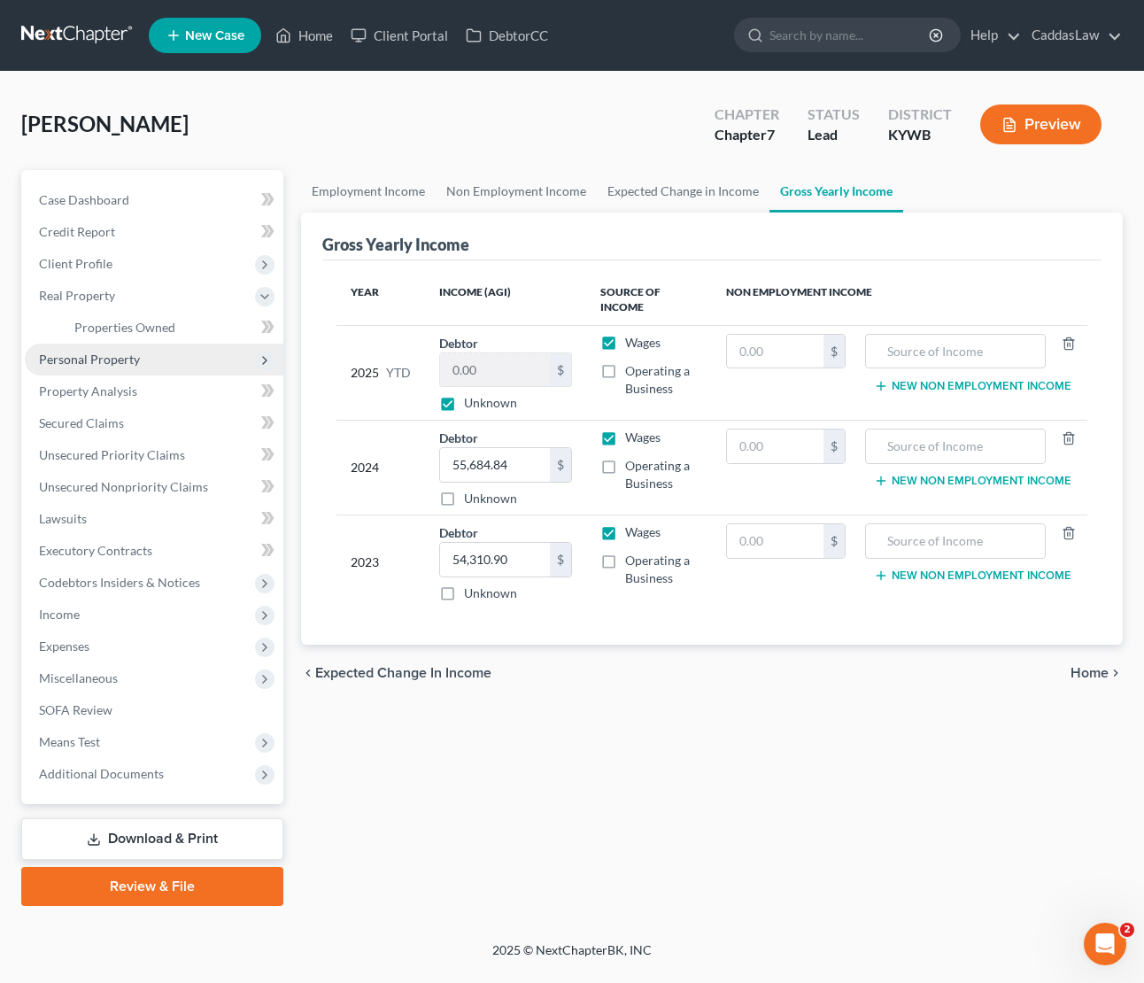
click at [93, 359] on span "Personal Property" at bounding box center [89, 358] width 101 height 15
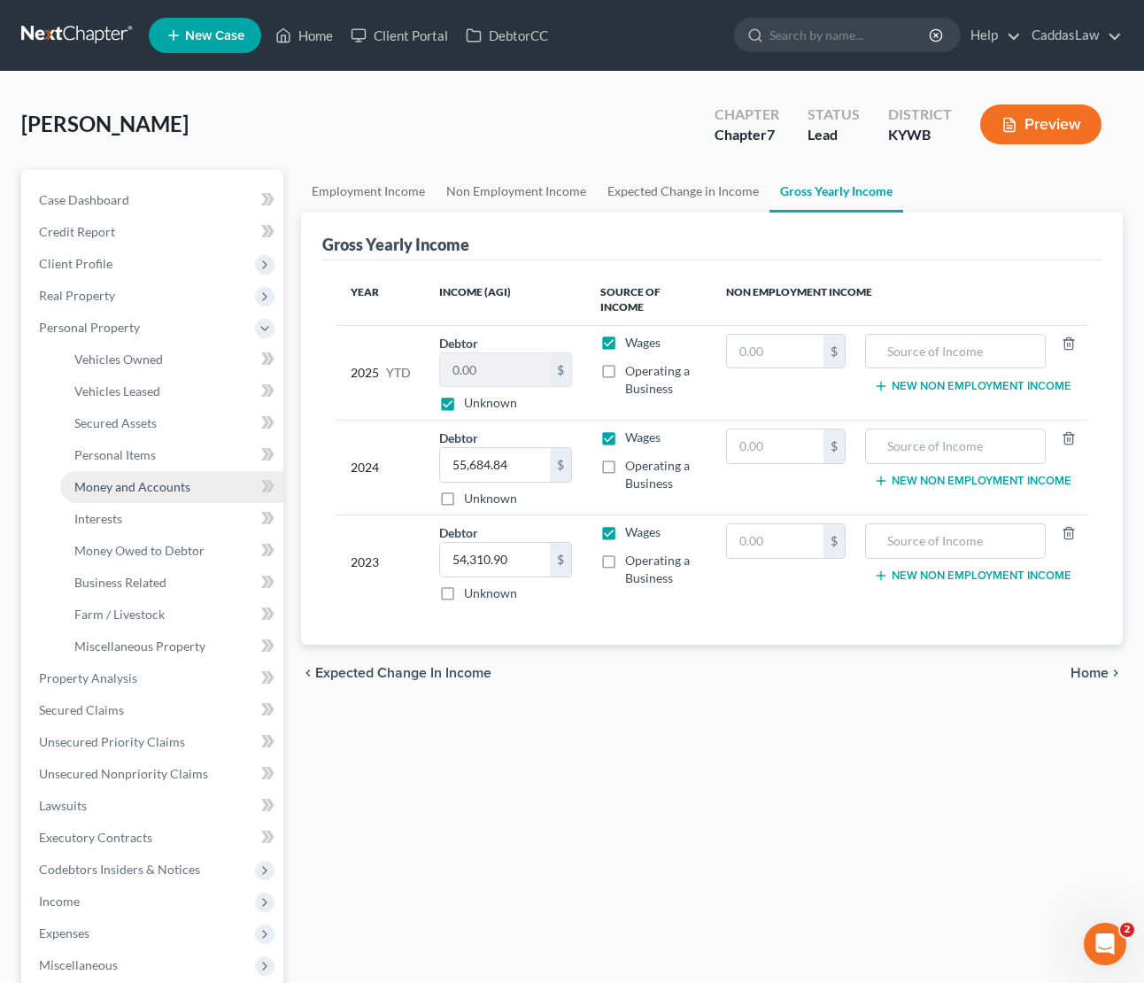
click at [102, 493] on span "Money and Accounts" at bounding box center [132, 486] width 116 height 15
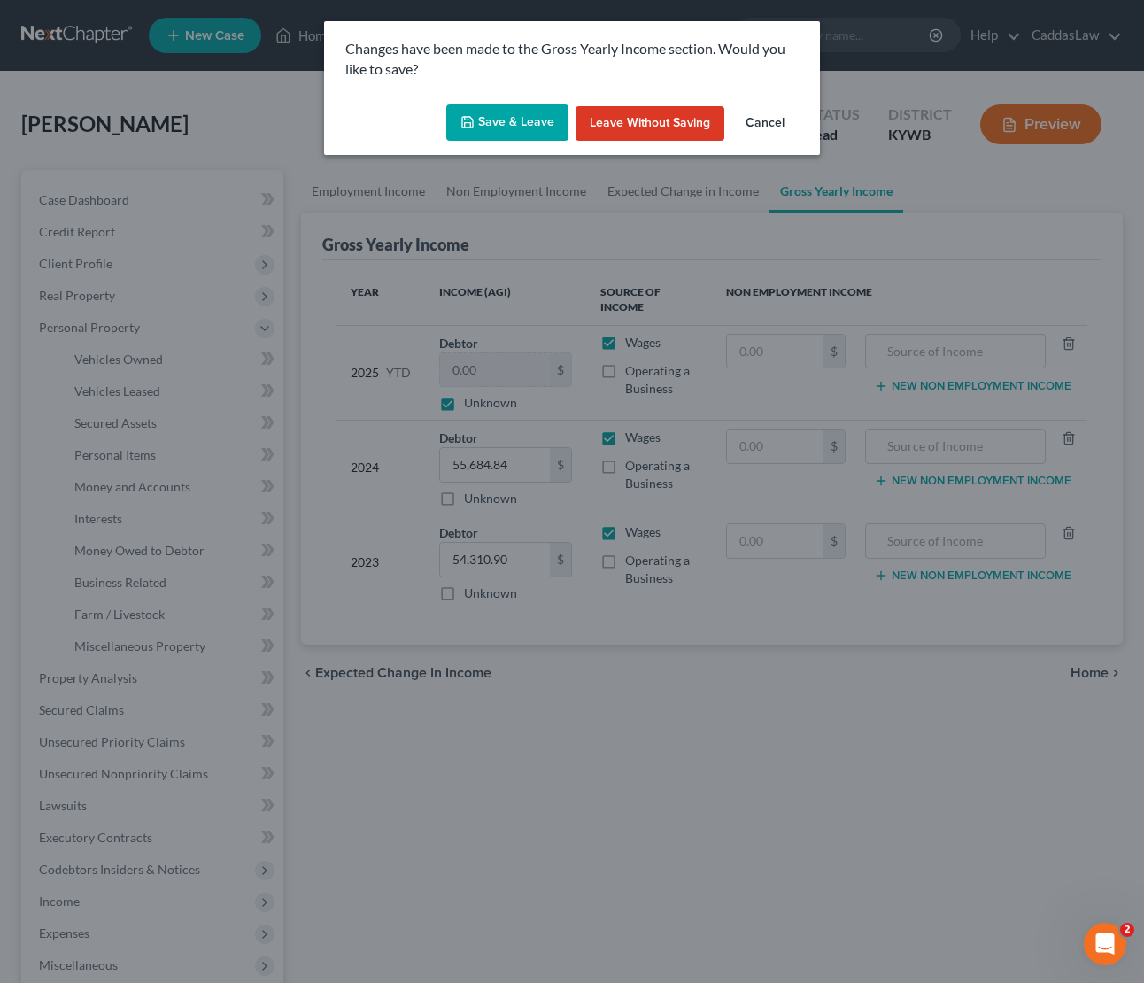
click at [513, 118] on button "Save & Leave" at bounding box center [507, 122] width 122 height 37
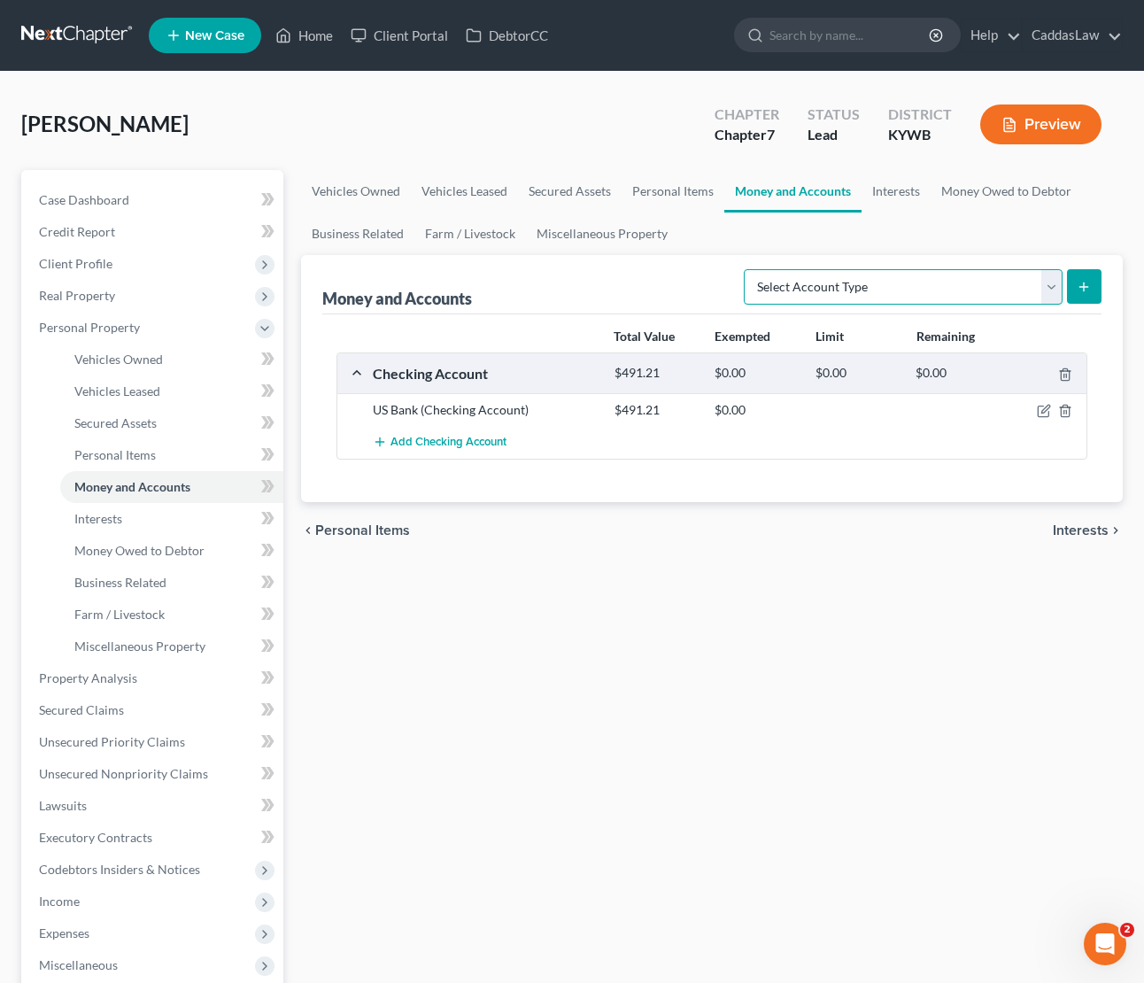
select select "savings"
click at [1096, 280] on button "submit" at bounding box center [1084, 286] width 35 height 35
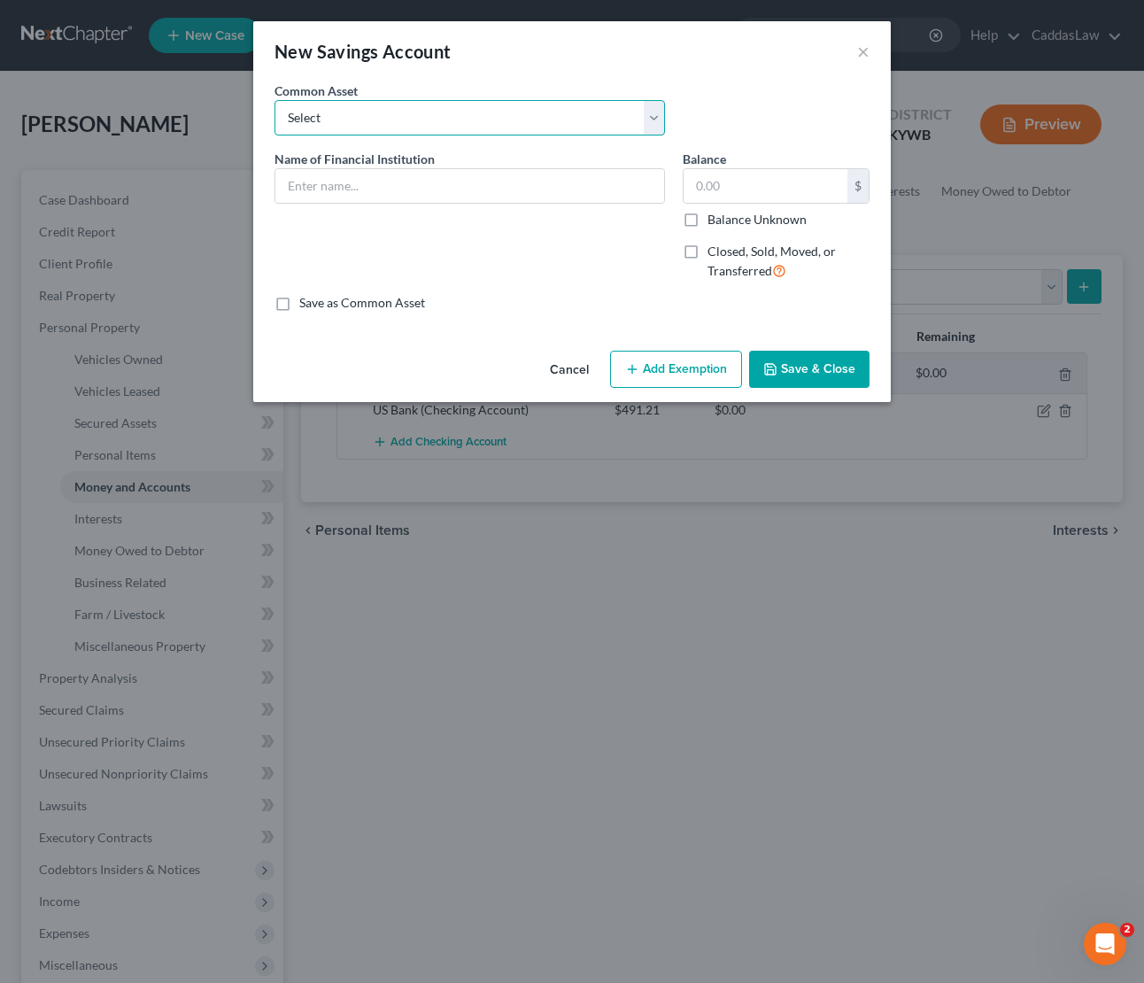
select select "5"
type input "US Bank"
click at [767, 192] on input "0" at bounding box center [765, 186] width 164 height 34
drag, startPoint x: 767, startPoint y: 192, endPoint x: 656, endPoint y: 192, distance: 110.7
click at [656, 192] on div "Name of Financial Institution * US Bank Balance 0 $ Balance Unknown Balance Und…" at bounding box center [572, 222] width 613 height 145
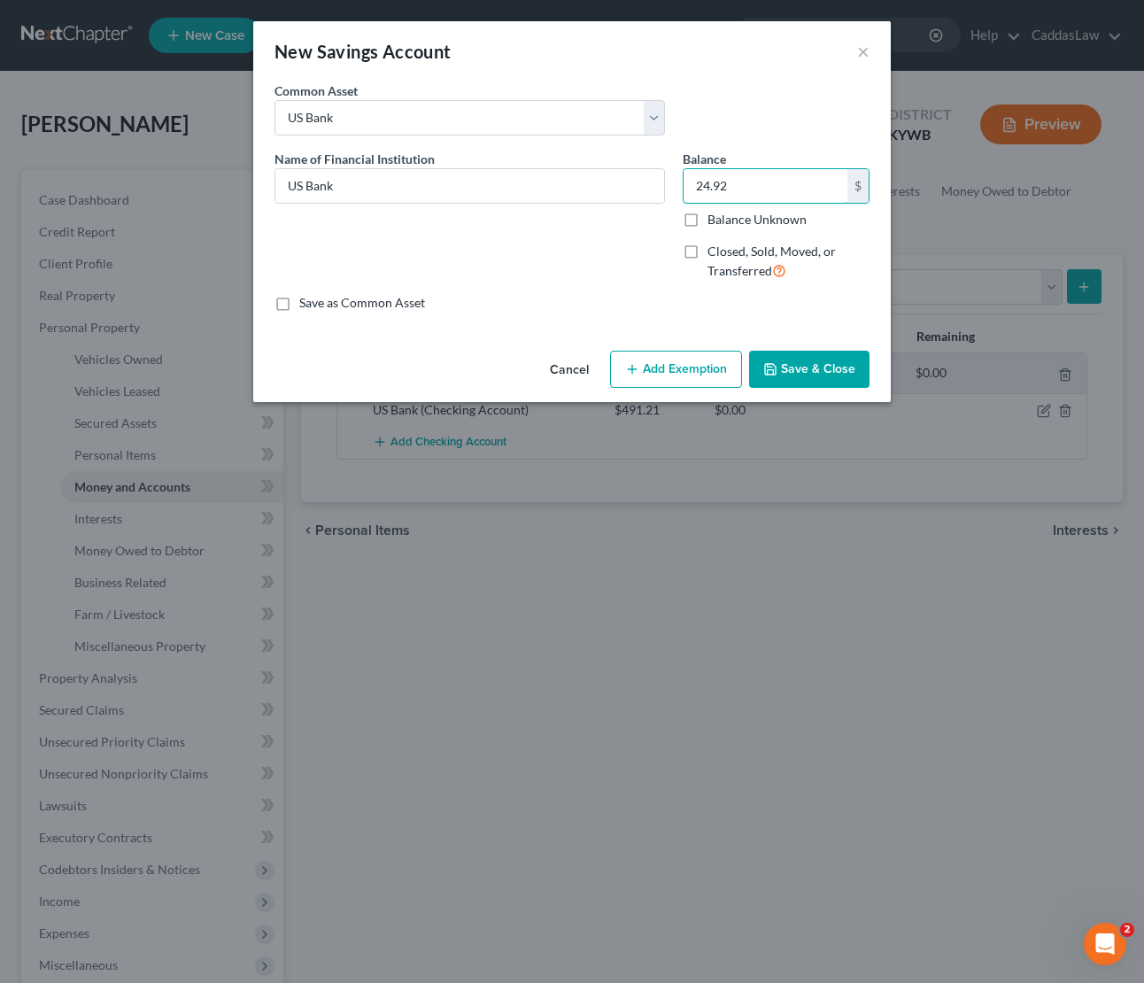
type input "24.92"
click at [779, 381] on button "Save & Close" at bounding box center [809, 369] width 120 height 37
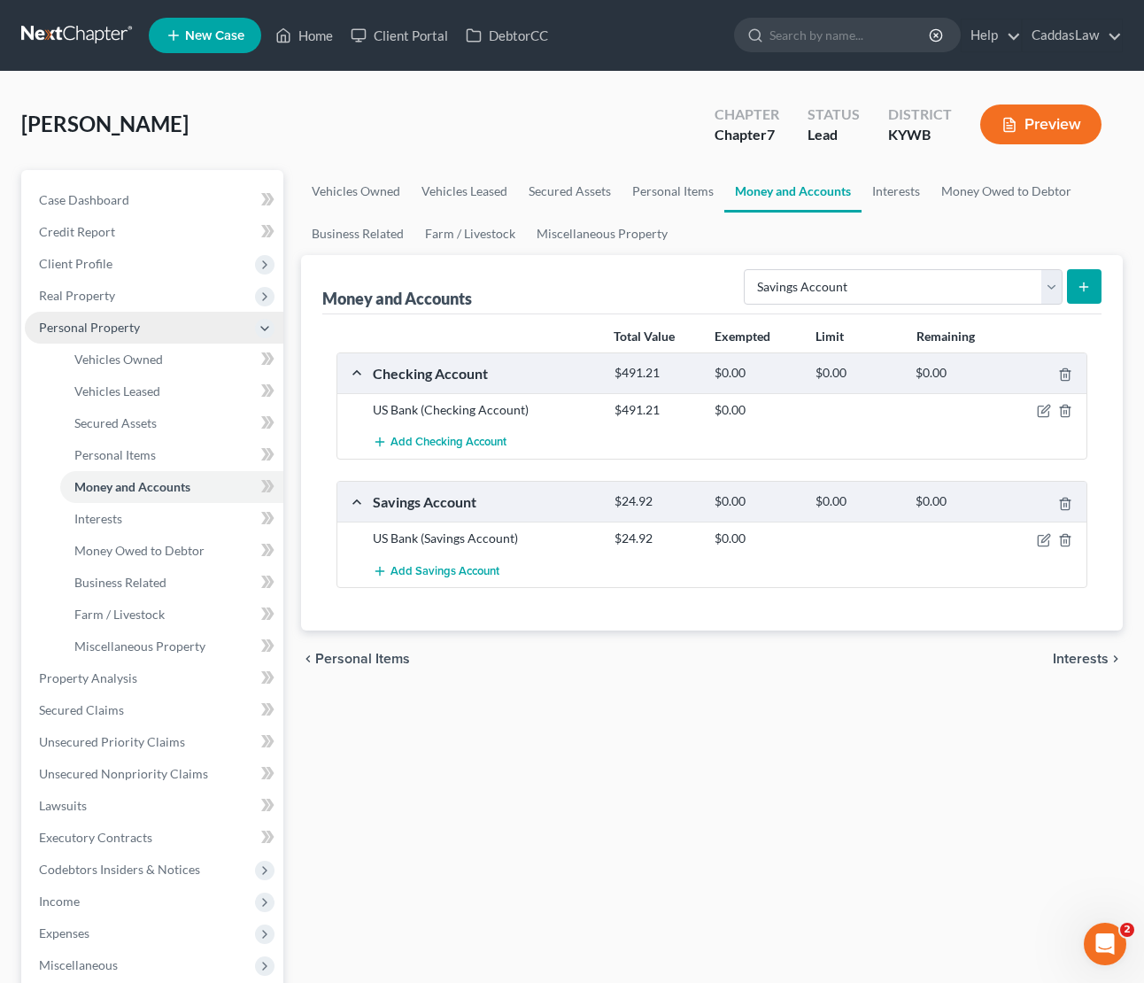
click at [270, 331] on icon at bounding box center [265, 328] width 14 height 14
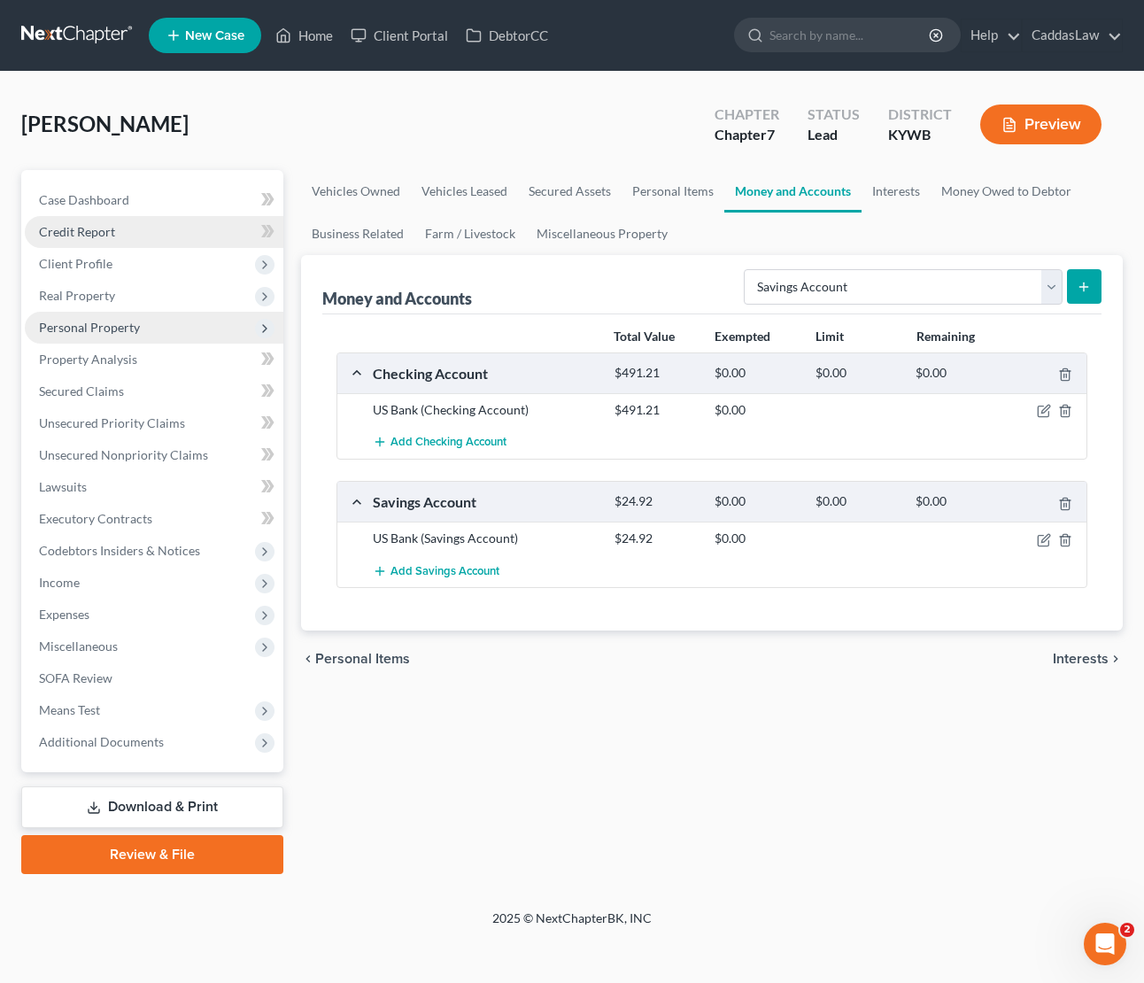
click at [110, 235] on span "Credit Report" at bounding box center [77, 231] width 76 height 15
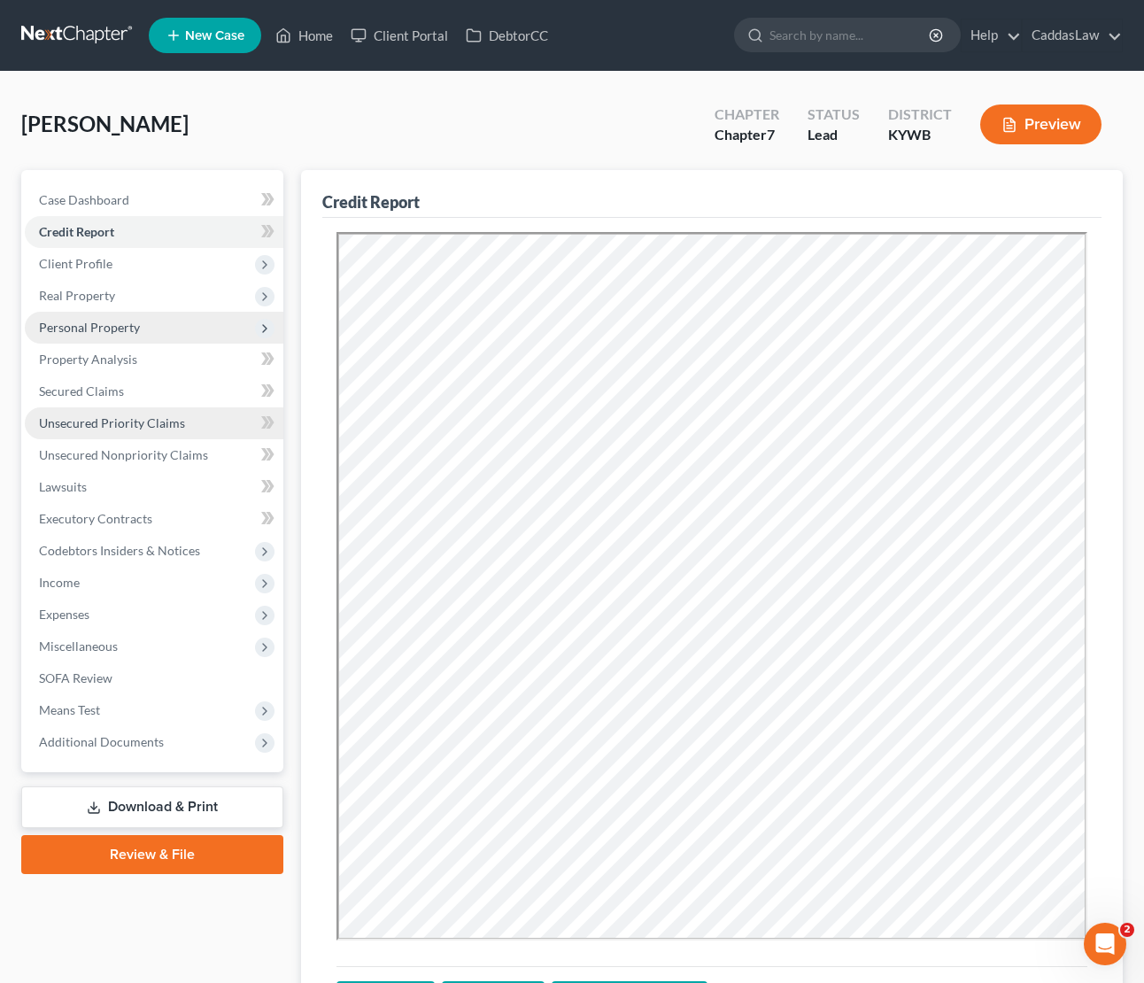
click at [138, 426] on span "Unsecured Priority Claims" at bounding box center [112, 422] width 146 height 15
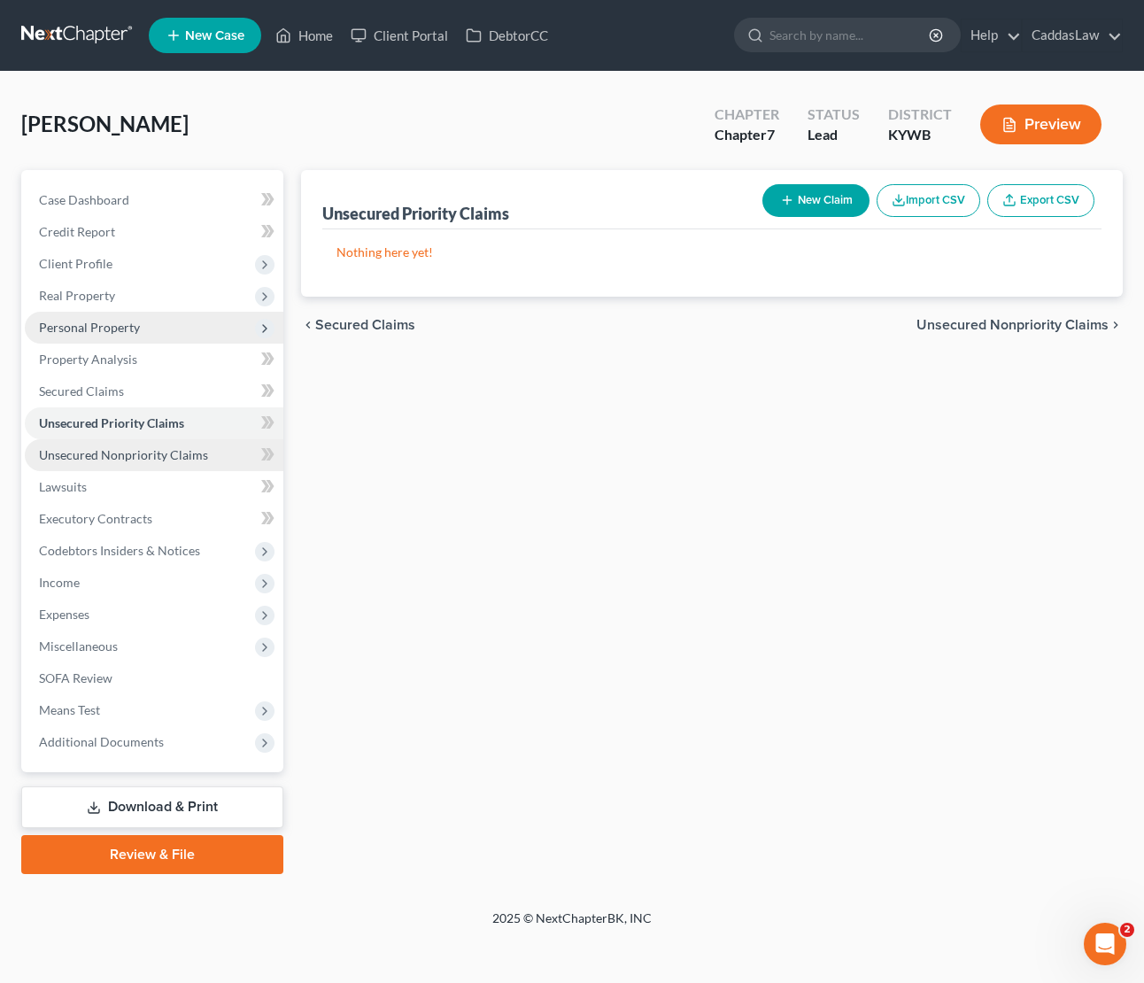
click at [141, 453] on span "Unsecured Nonpriority Claims" at bounding box center [123, 454] width 169 height 15
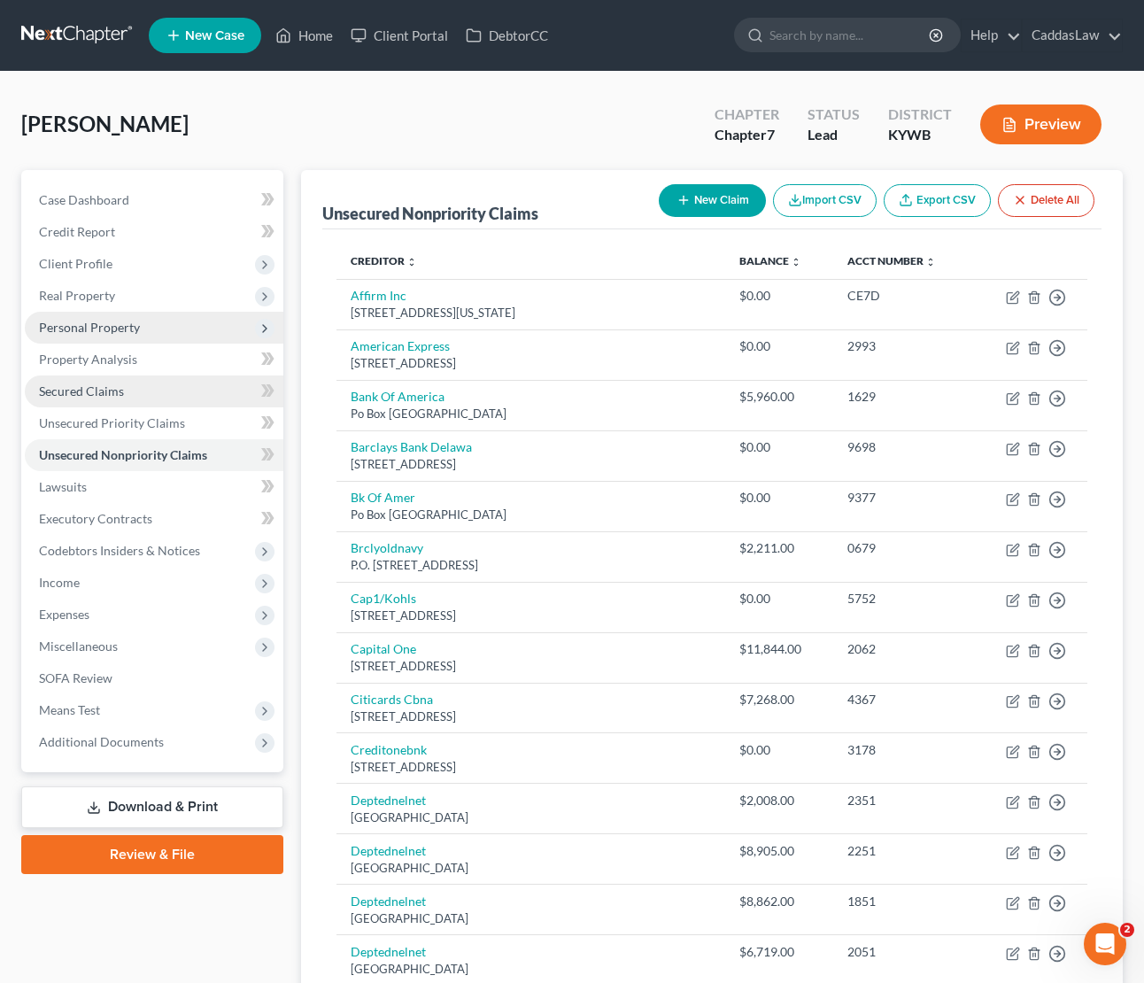
click at [104, 393] on span "Secured Claims" at bounding box center [81, 390] width 85 height 15
